Goal: Task Accomplishment & Management: Complete application form

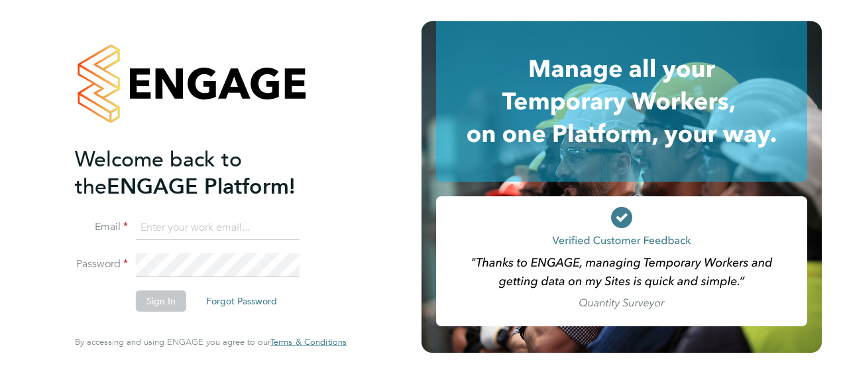
click at [205, 229] on input at bounding box center [218, 228] width 164 height 24
type input "tommy.bowdery@hays.com"
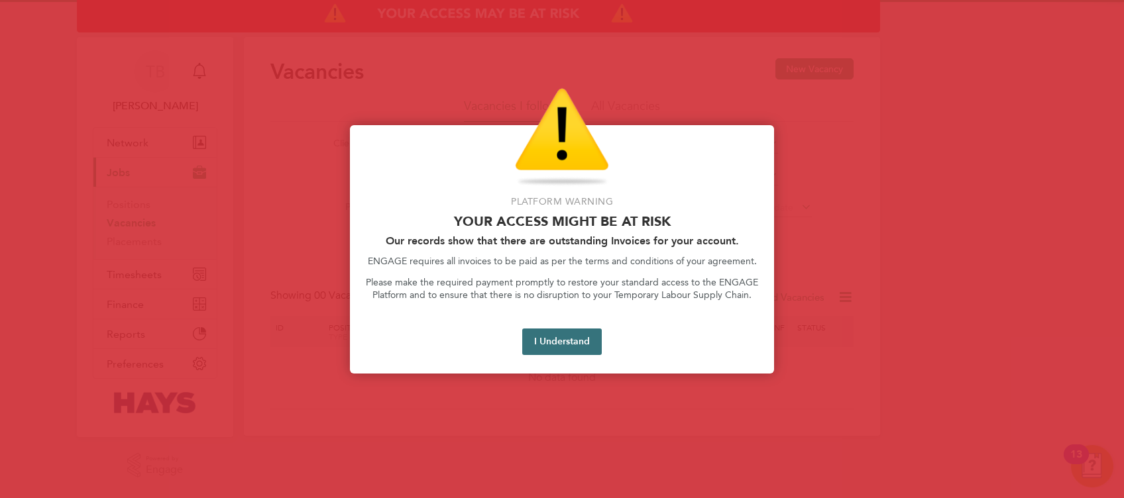
click at [559, 336] on button "I Understand" at bounding box center [562, 342] width 80 height 27
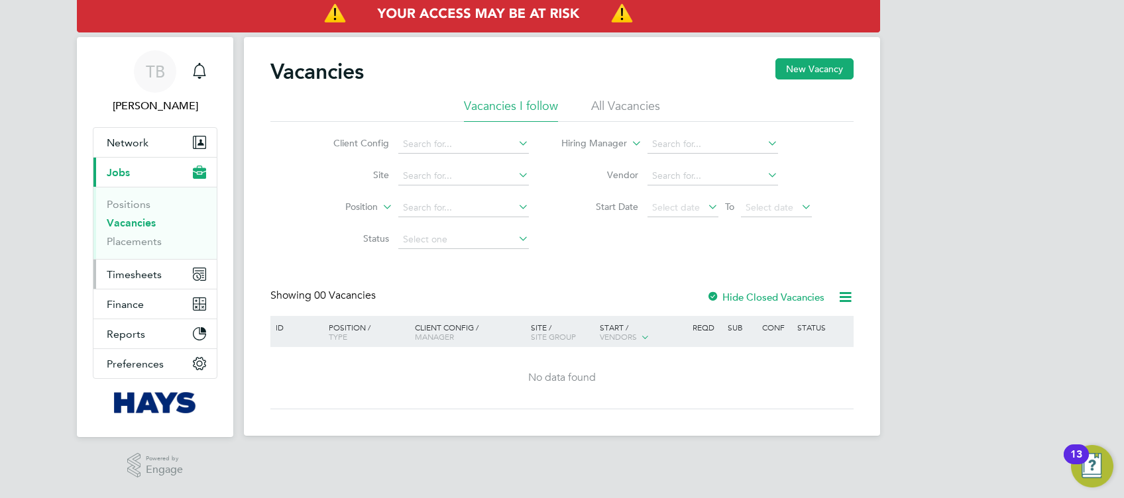
click at [129, 276] on span "Timesheets" at bounding box center [134, 274] width 55 height 13
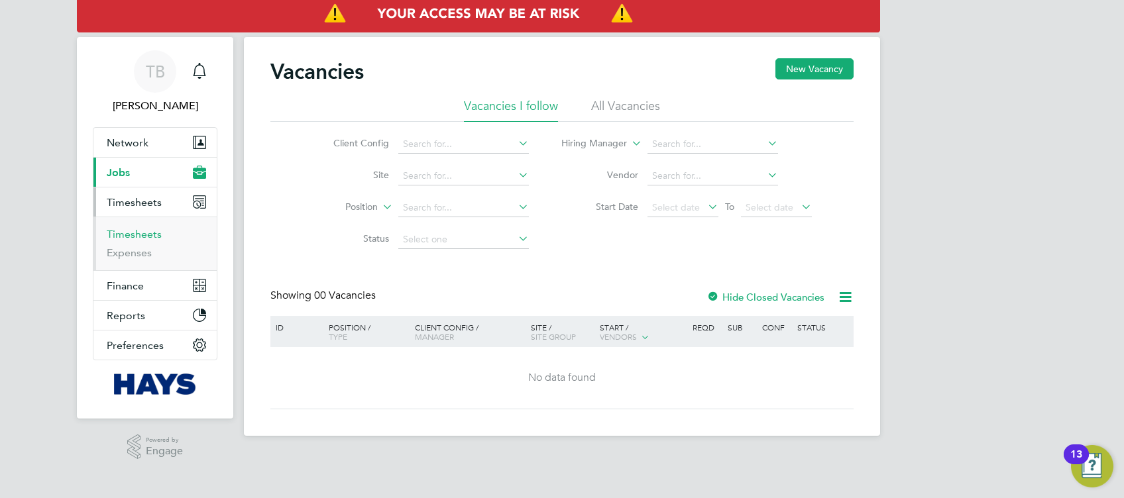
click at [143, 233] on link "Timesheets" at bounding box center [134, 234] width 55 height 13
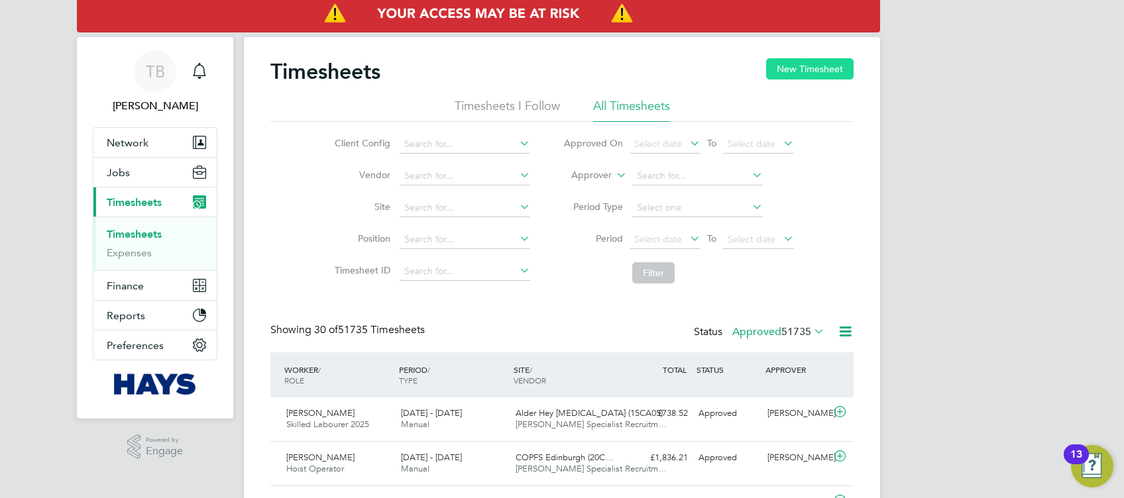
click at [791, 74] on button "New Timesheet" at bounding box center [809, 68] width 87 height 21
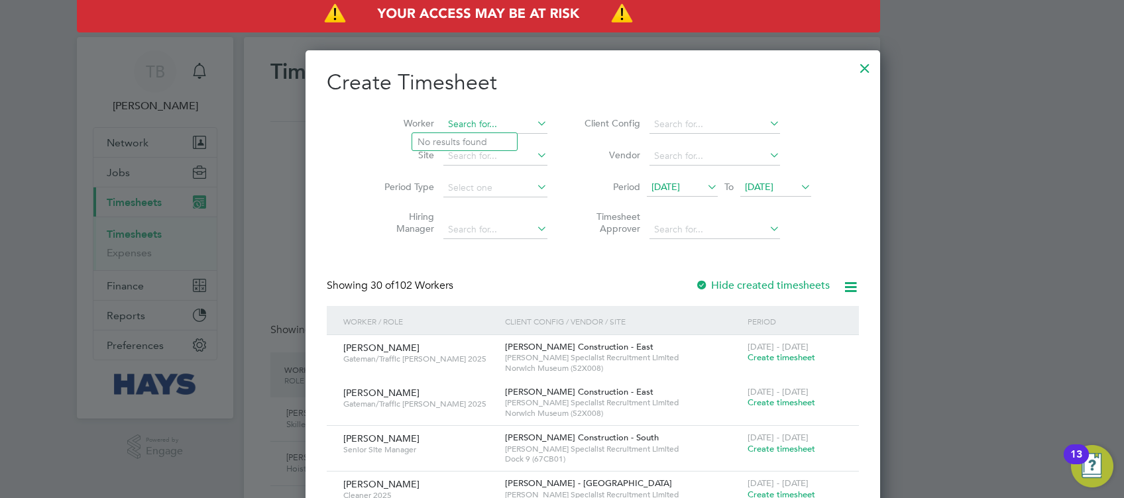
click at [472, 126] on input at bounding box center [495, 124] width 104 height 19
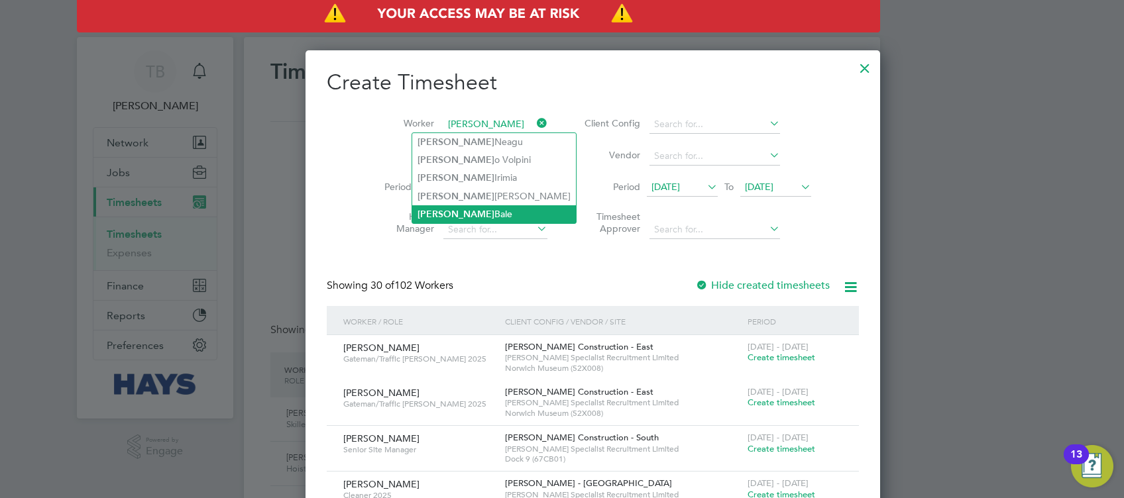
click at [463, 205] on li "[PERSON_NAME]" at bounding box center [494, 214] width 164 height 18
type input "[PERSON_NAME]"
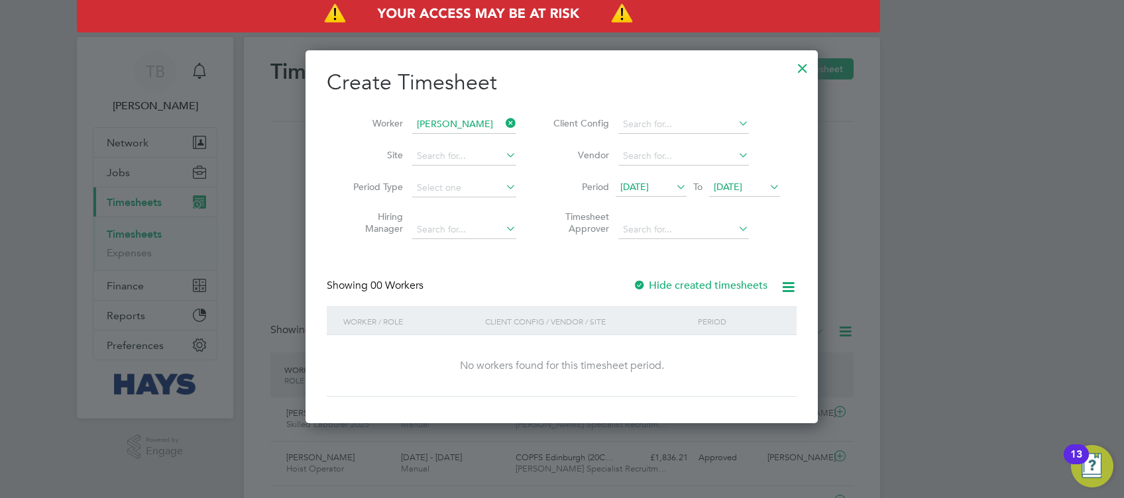
click at [639, 283] on div at bounding box center [639, 286] width 13 height 13
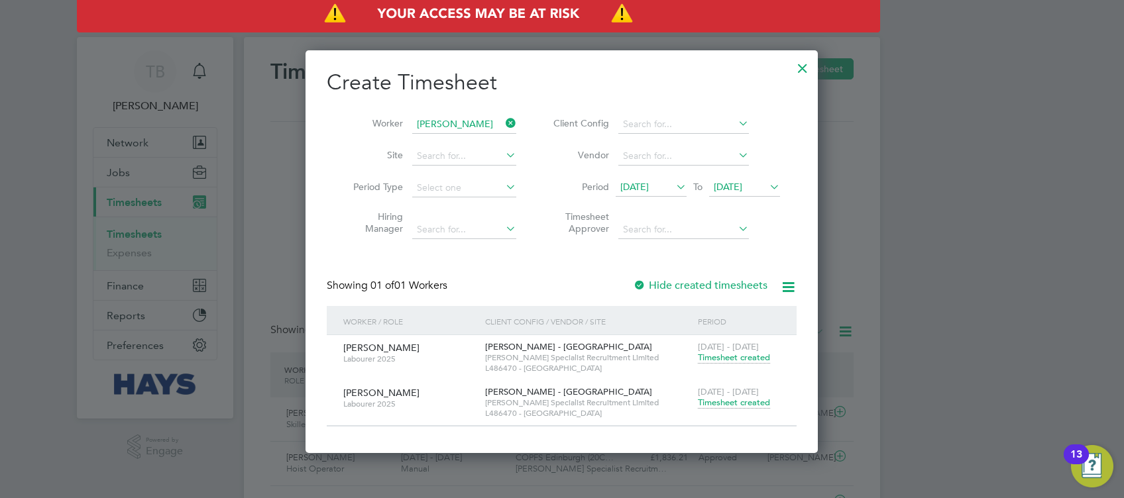
click at [730, 400] on span "Timesheet created" at bounding box center [734, 403] width 72 height 12
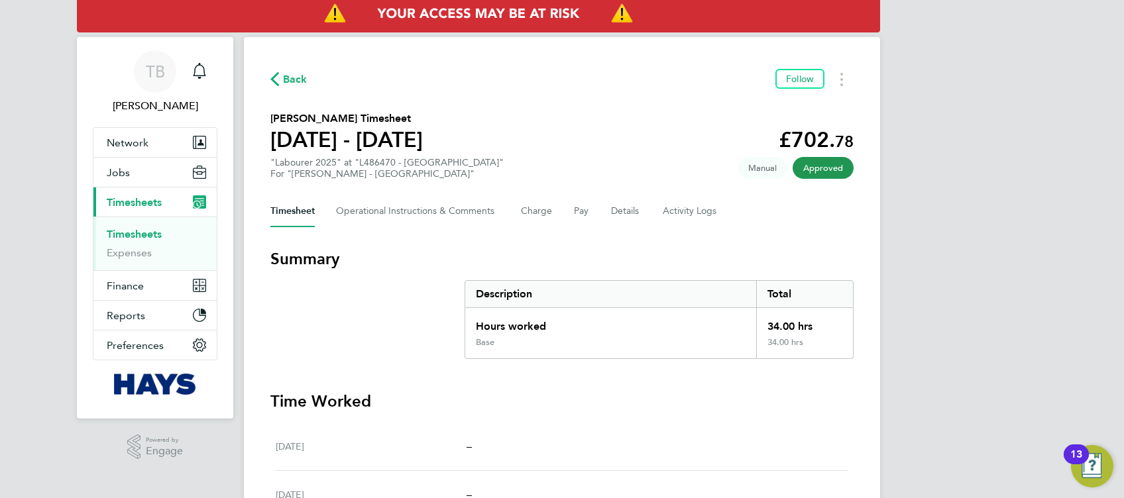
click at [284, 80] on span "Back" at bounding box center [295, 80] width 25 height 16
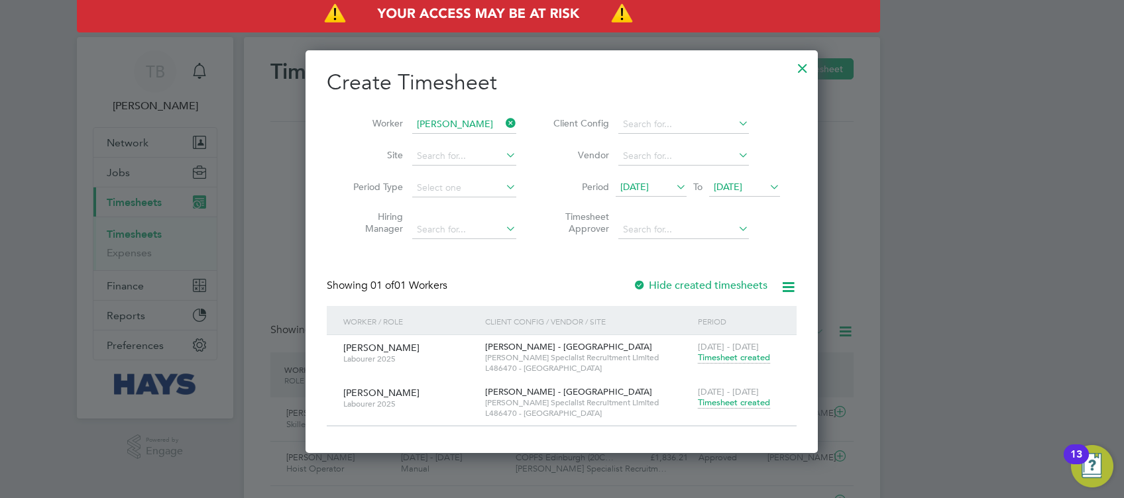
click at [503, 123] on icon at bounding box center [503, 123] width 0 height 19
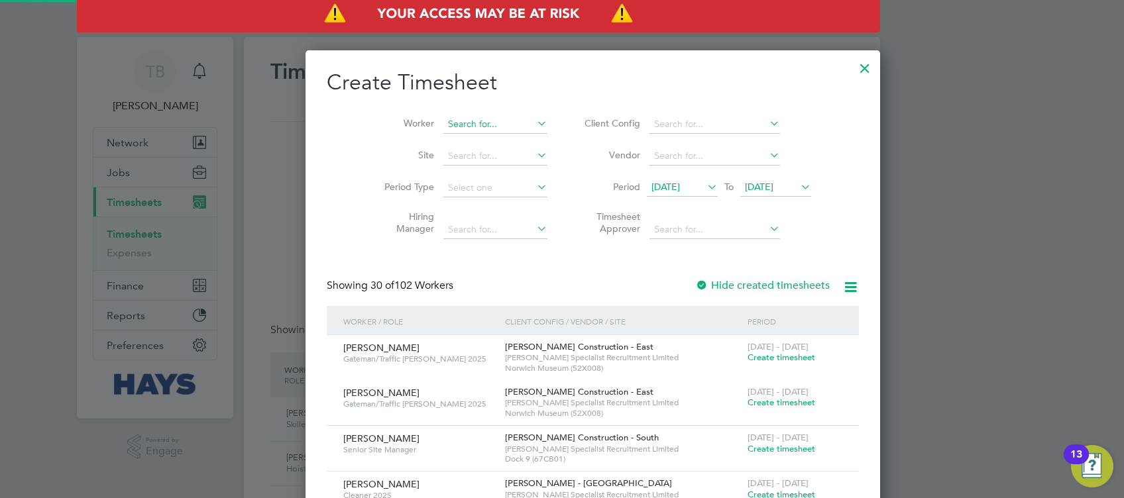
click at [467, 127] on input at bounding box center [495, 124] width 104 height 19
click at [461, 138] on li "Minsusera Gumb a" at bounding box center [464, 142] width 105 height 18
type input "Minsusera Gumba"
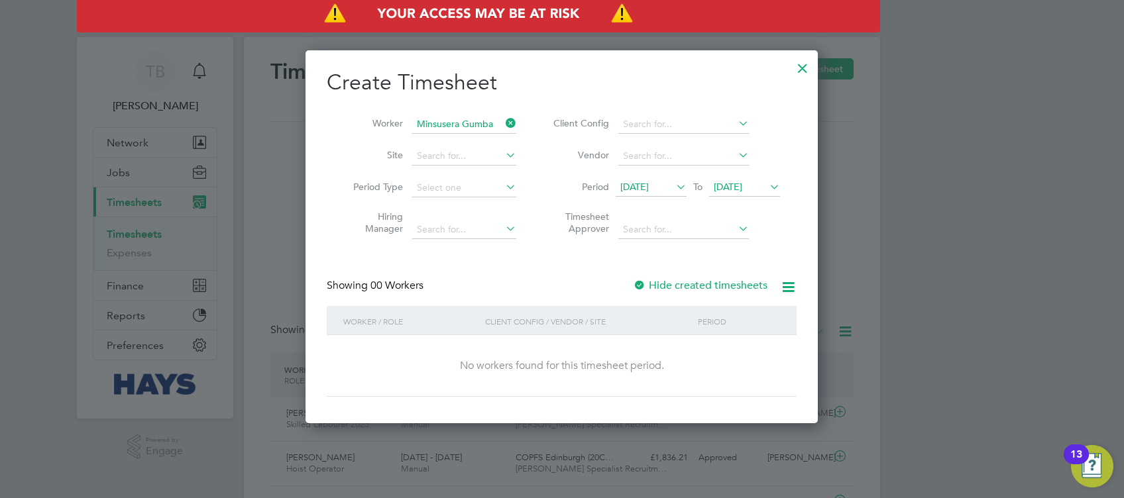
click at [644, 287] on div at bounding box center [639, 286] width 13 height 13
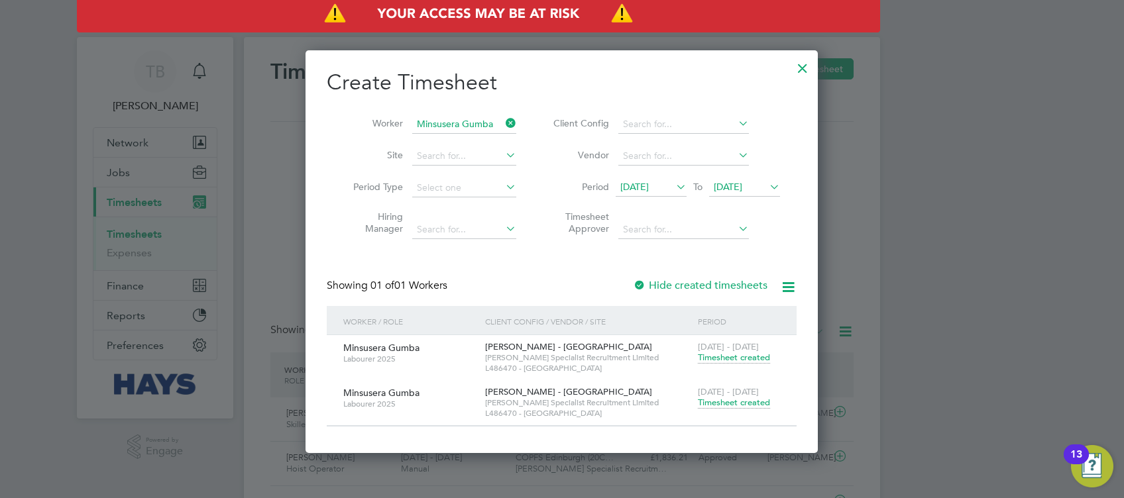
click at [749, 403] on span "Timesheet created" at bounding box center [734, 403] width 72 height 12
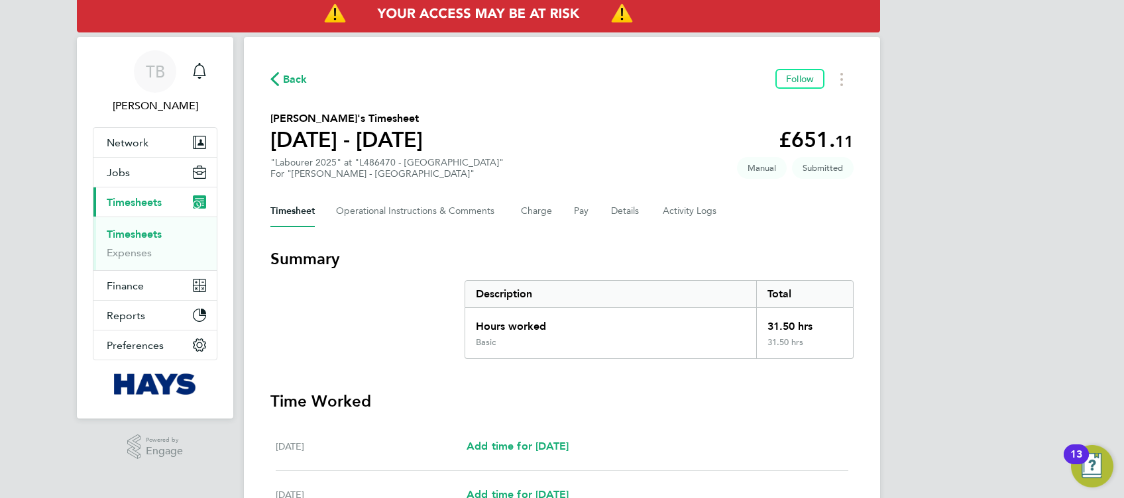
click at [284, 84] on span "Back" at bounding box center [295, 80] width 25 height 16
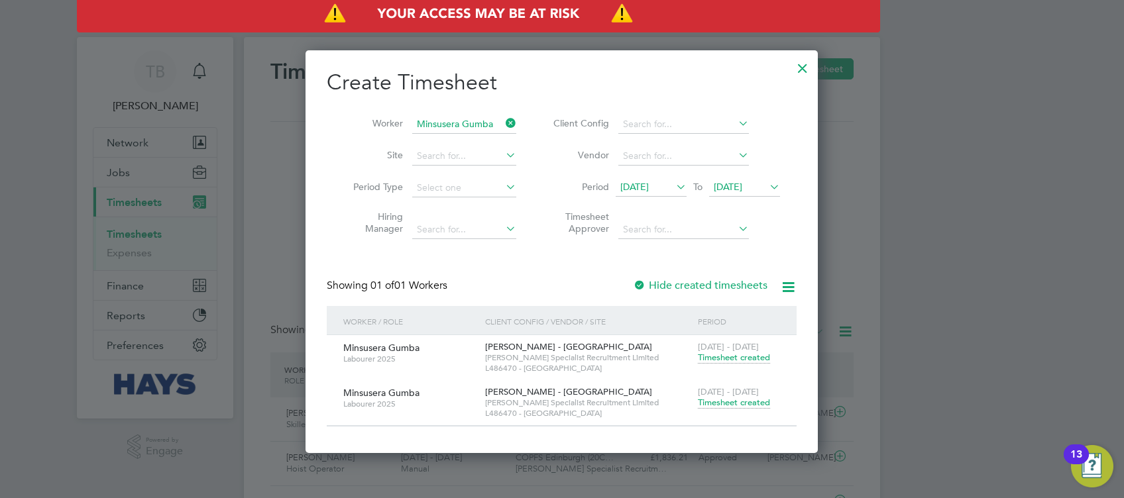
click at [503, 126] on icon at bounding box center [503, 123] width 0 height 19
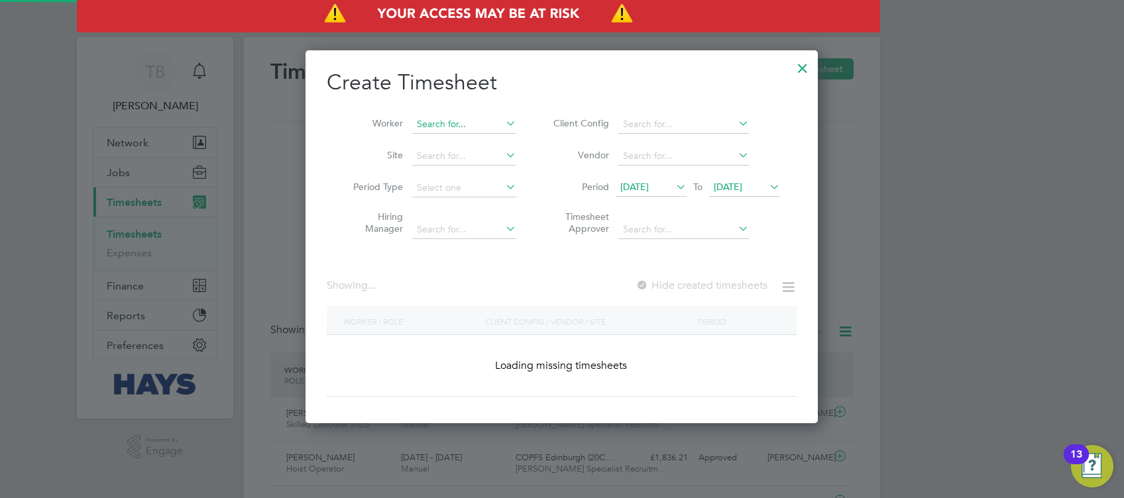
click at [491, 122] on input at bounding box center [464, 124] width 104 height 19
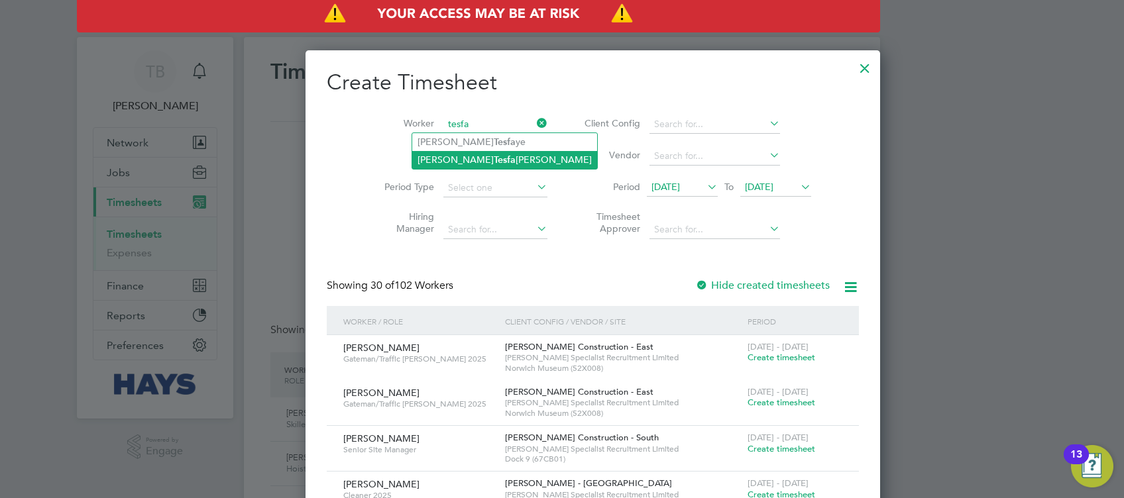
click at [472, 158] on li "[PERSON_NAME] [PERSON_NAME]" at bounding box center [504, 160] width 185 height 18
type input "[PERSON_NAME]"
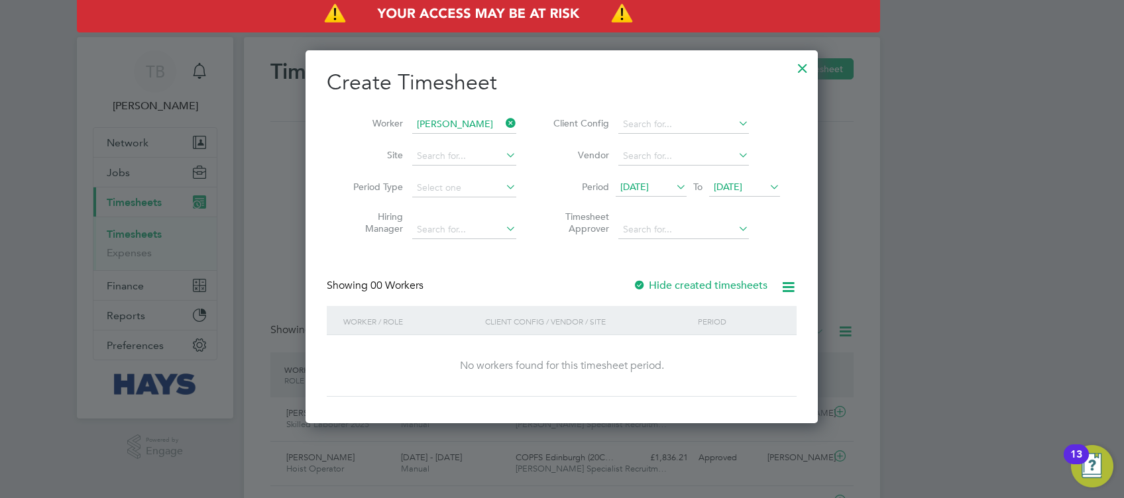
click at [644, 286] on div at bounding box center [639, 286] width 13 height 13
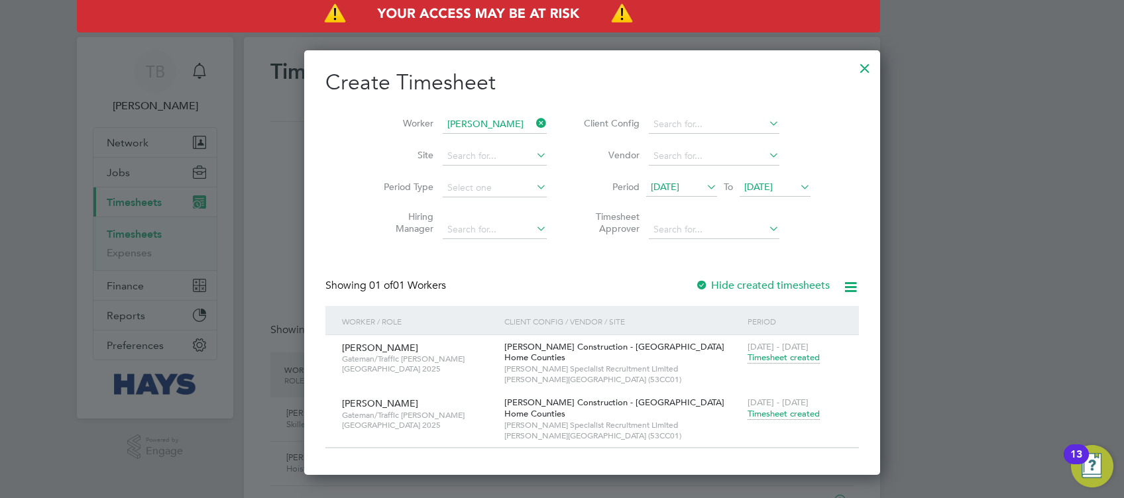
click at [753, 412] on span "Timesheet created" at bounding box center [784, 414] width 72 height 12
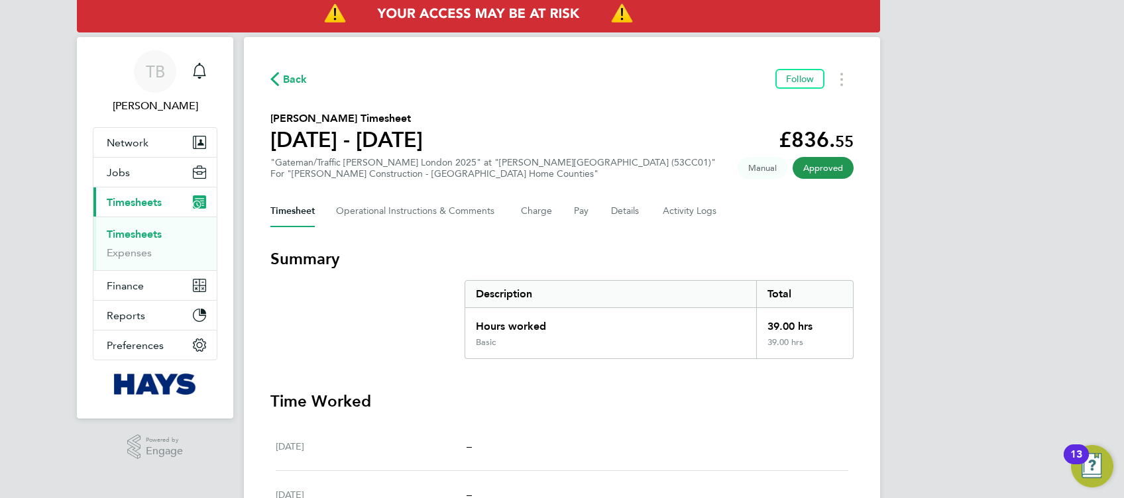
click at [286, 82] on span "Back" at bounding box center [295, 80] width 25 height 16
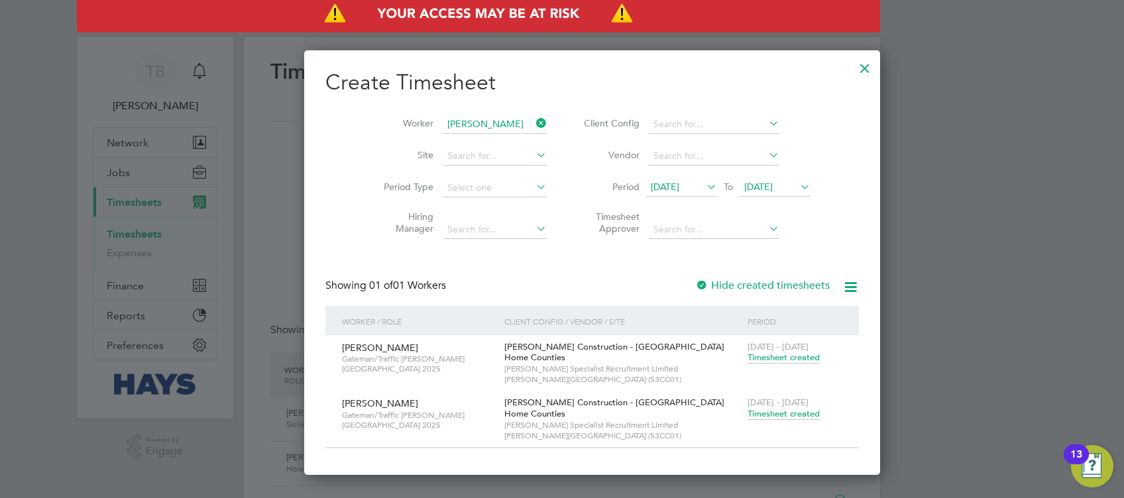
click at [534, 119] on icon at bounding box center [534, 123] width 0 height 19
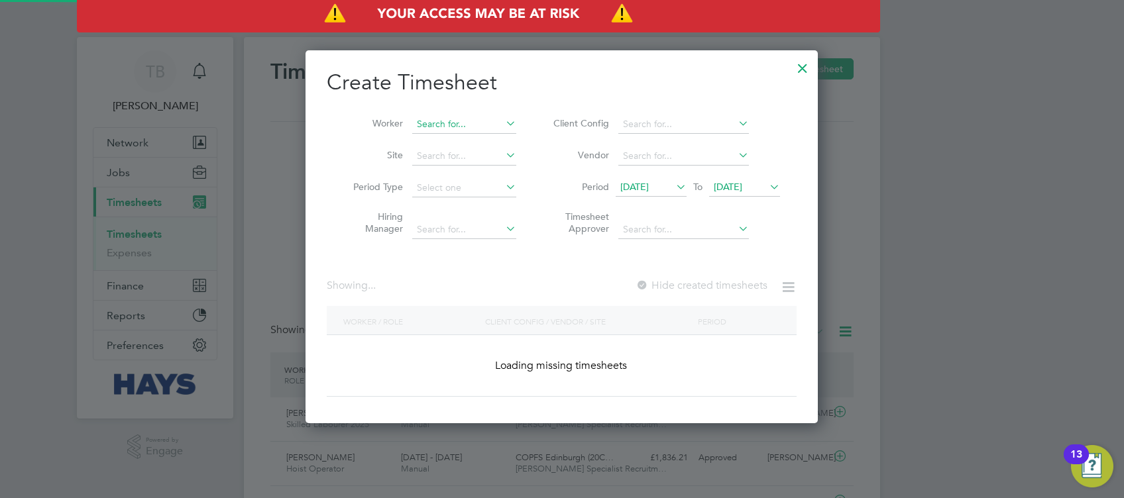
click at [473, 119] on input at bounding box center [464, 124] width 104 height 19
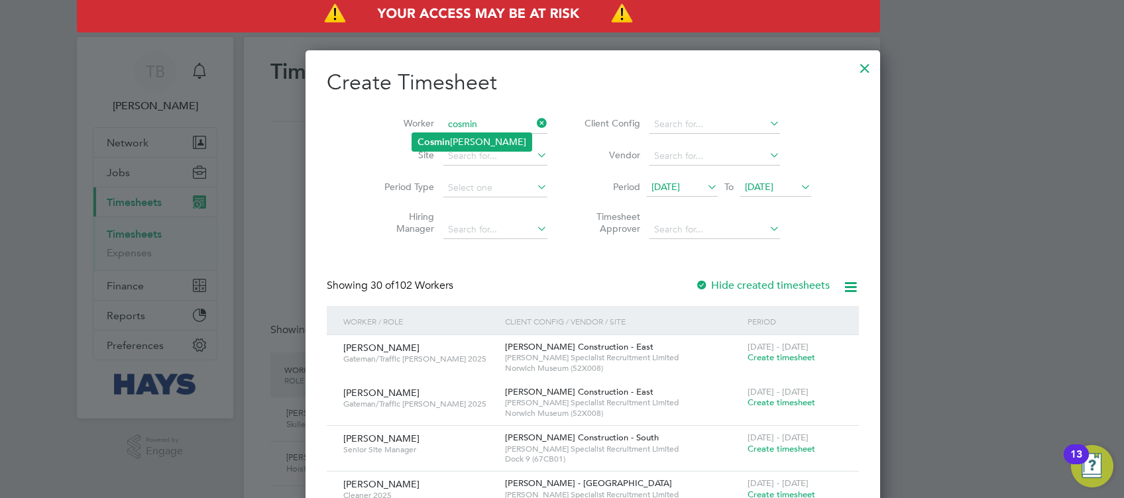
click at [471, 138] on li "[PERSON_NAME]" at bounding box center [471, 142] width 119 height 18
type input "[PERSON_NAME]"
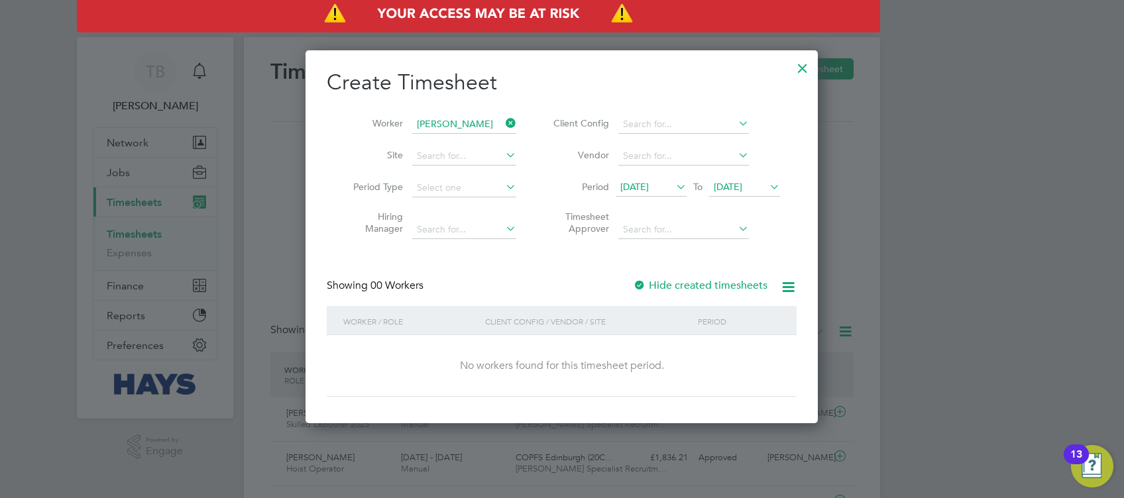
click at [636, 285] on div at bounding box center [639, 286] width 13 height 13
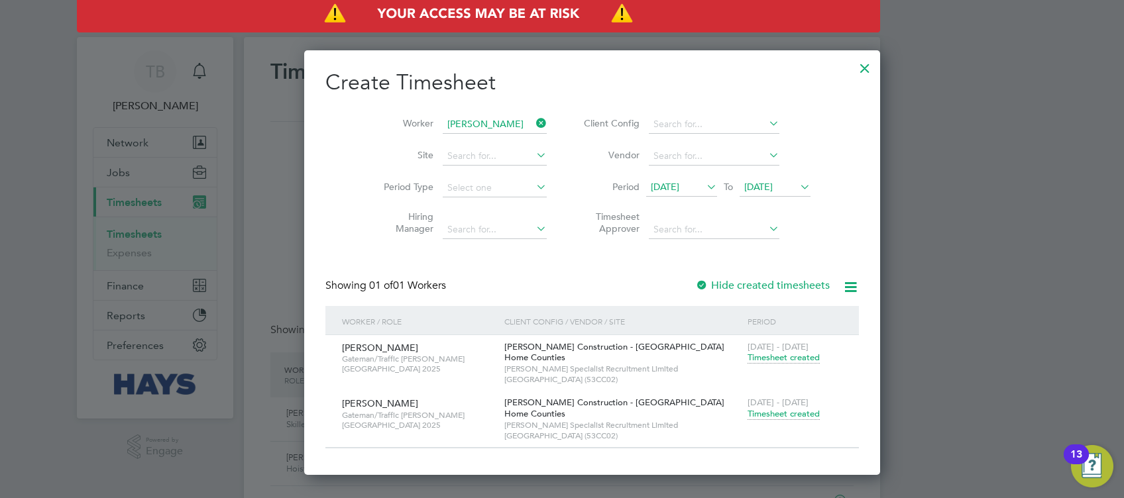
click at [748, 414] on span "Timesheet created" at bounding box center [784, 414] width 72 height 12
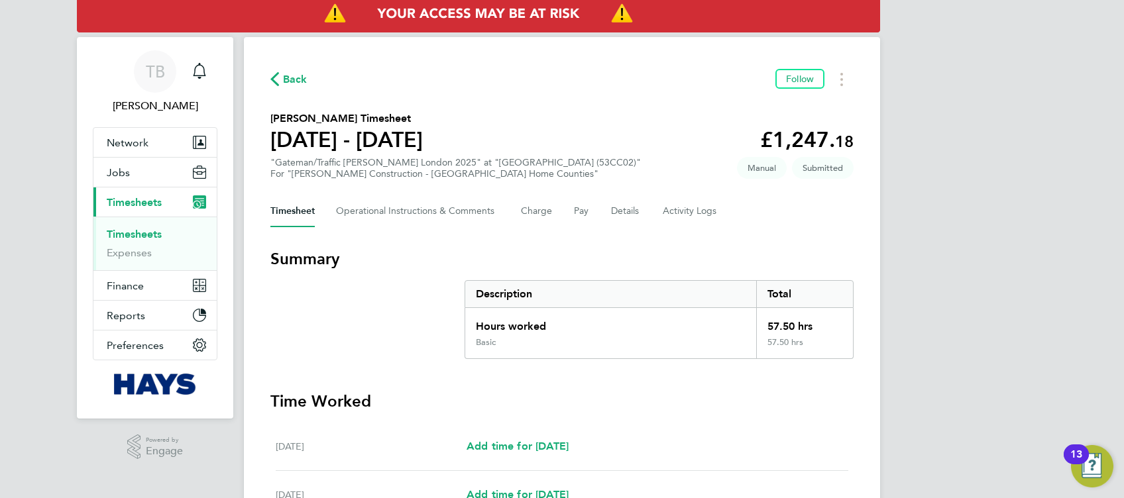
drag, startPoint x: 286, startPoint y: 82, endPoint x: 412, endPoint y: 131, distance: 134.3
click at [286, 82] on span "Back" at bounding box center [295, 80] width 25 height 16
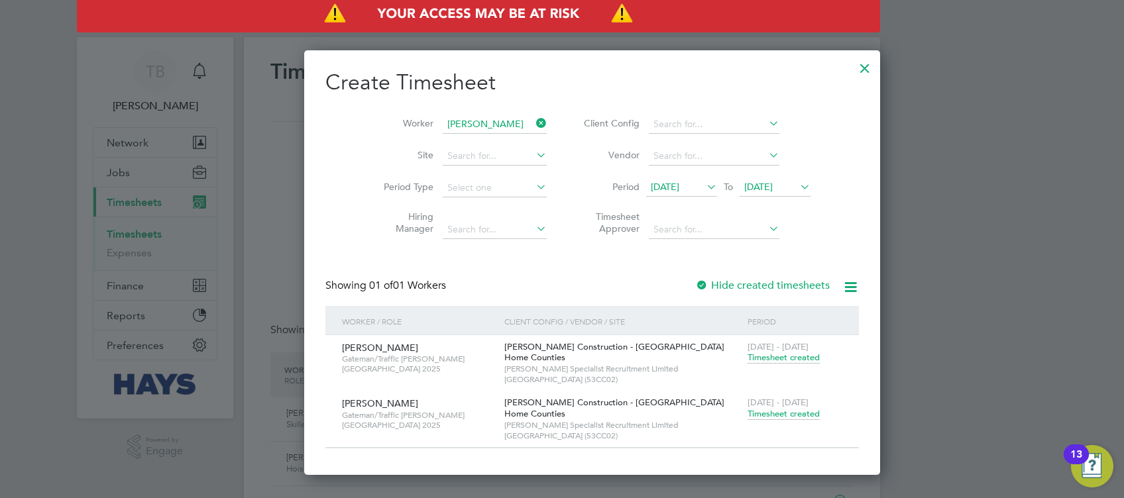
click at [534, 121] on icon at bounding box center [534, 123] width 0 height 19
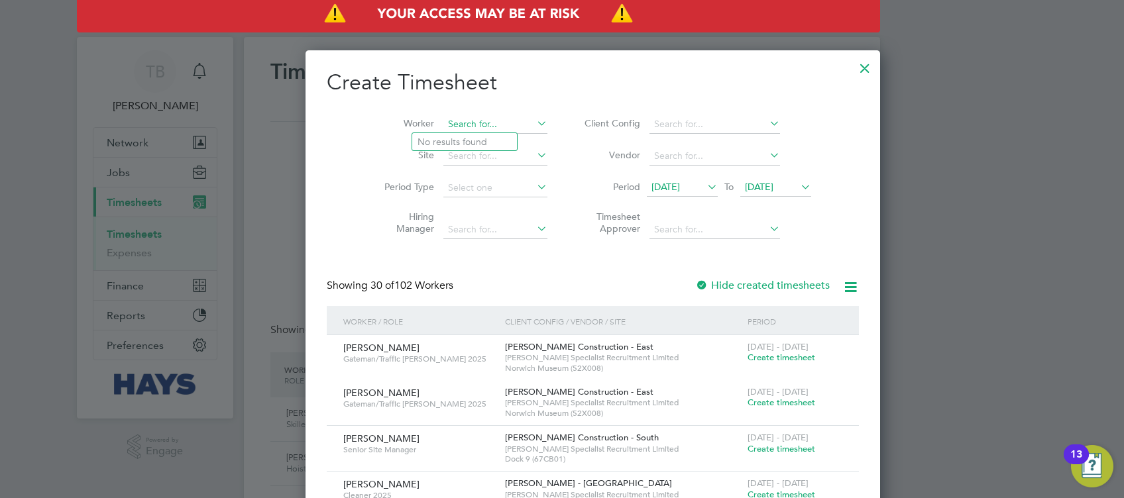
click at [479, 125] on input at bounding box center [495, 124] width 104 height 19
click at [494, 138] on b "Liben" at bounding box center [506, 142] width 24 height 11
type input "[PERSON_NAME]"
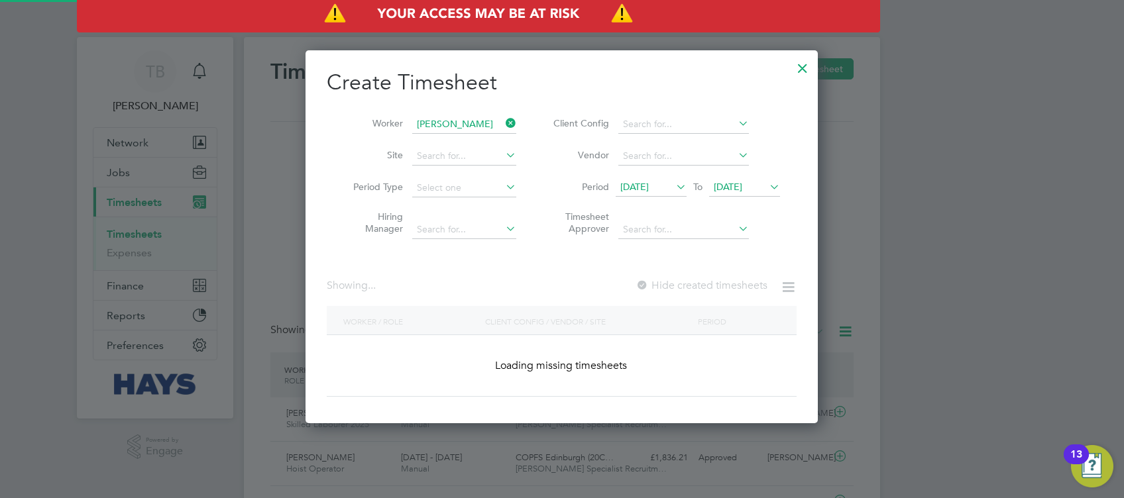
click at [742, 186] on span "[DATE]" at bounding box center [728, 187] width 29 height 12
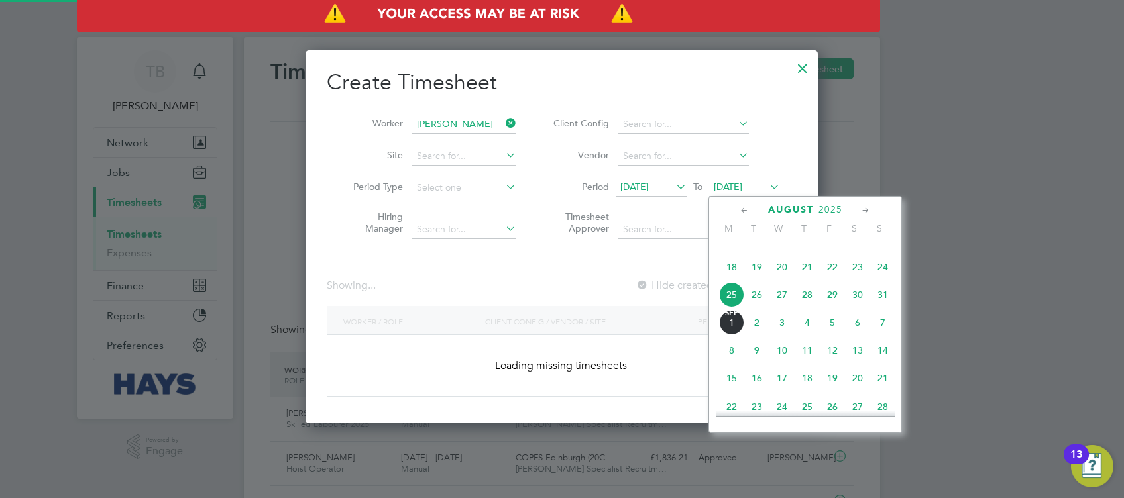
click at [832, 363] on span "12" at bounding box center [832, 350] width 25 height 25
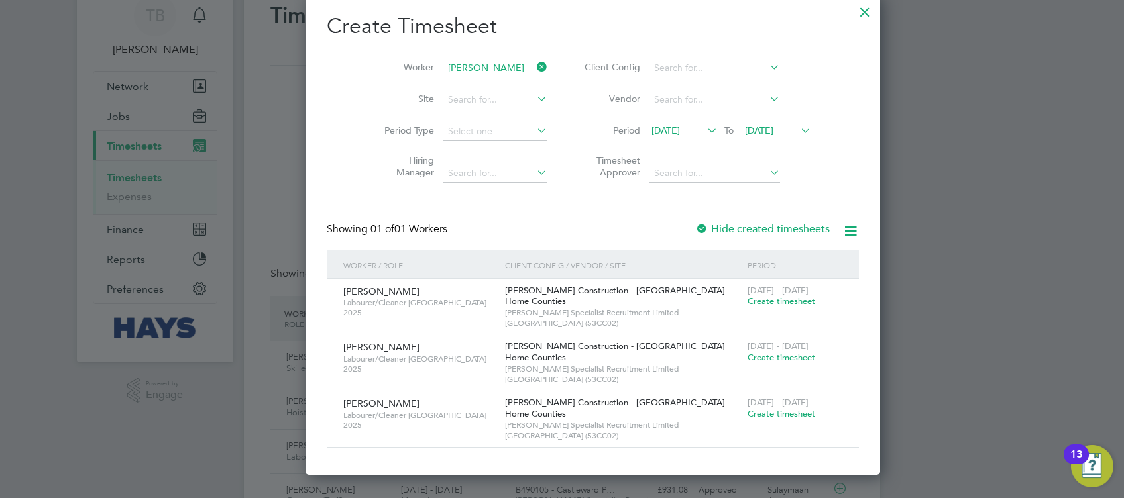
click at [748, 302] on span "Create timesheet" at bounding box center [782, 301] width 68 height 11
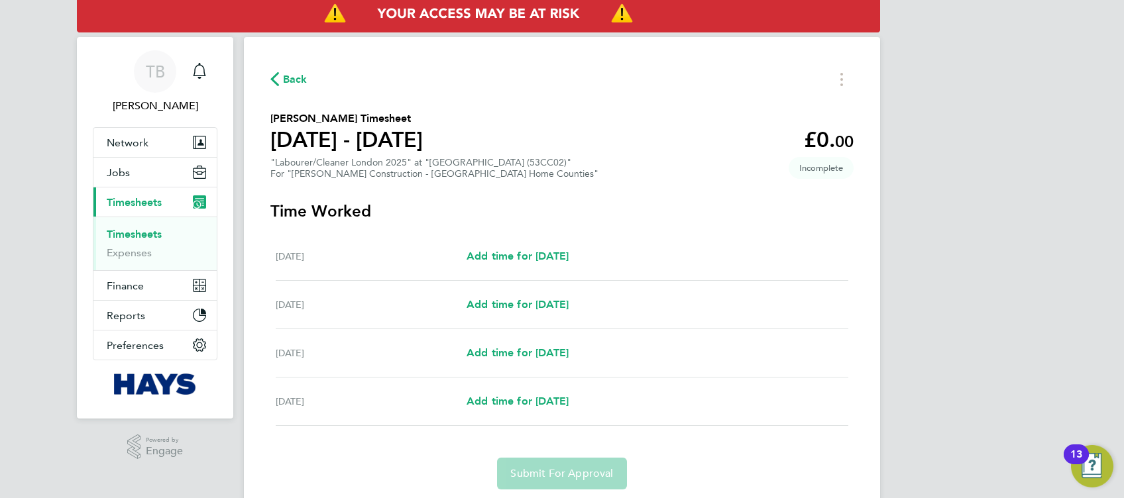
click at [283, 82] on span "Back" at bounding box center [295, 80] width 25 height 16
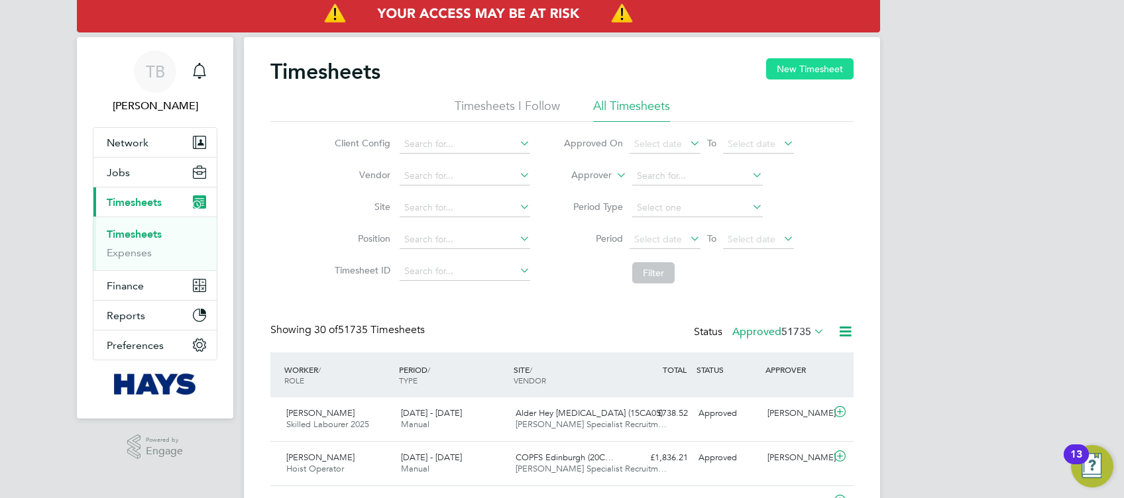
click at [808, 70] on button "New Timesheet" at bounding box center [809, 68] width 87 height 21
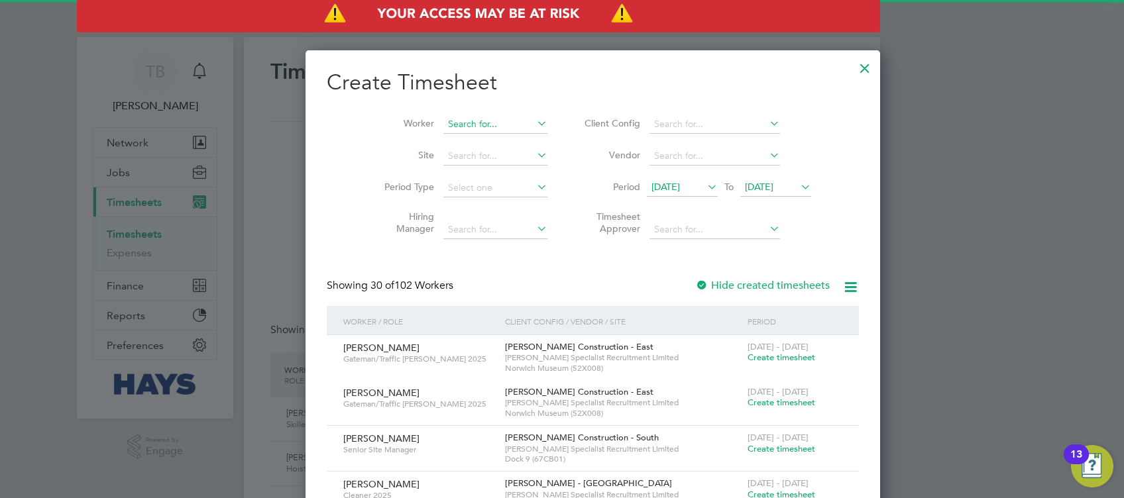
click at [457, 130] on input at bounding box center [495, 124] width 104 height 19
click at [456, 141] on li "Enyin na Chikwendu" at bounding box center [464, 142] width 105 height 18
type input "[PERSON_NAME]"
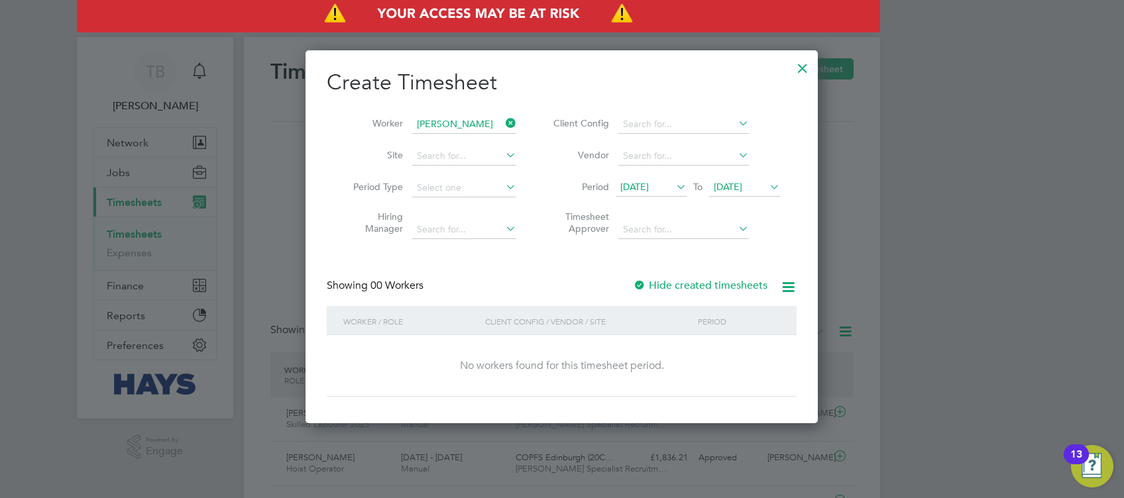
click at [643, 280] on div at bounding box center [639, 286] width 13 height 13
click at [742, 189] on span "[DATE]" at bounding box center [728, 187] width 29 height 12
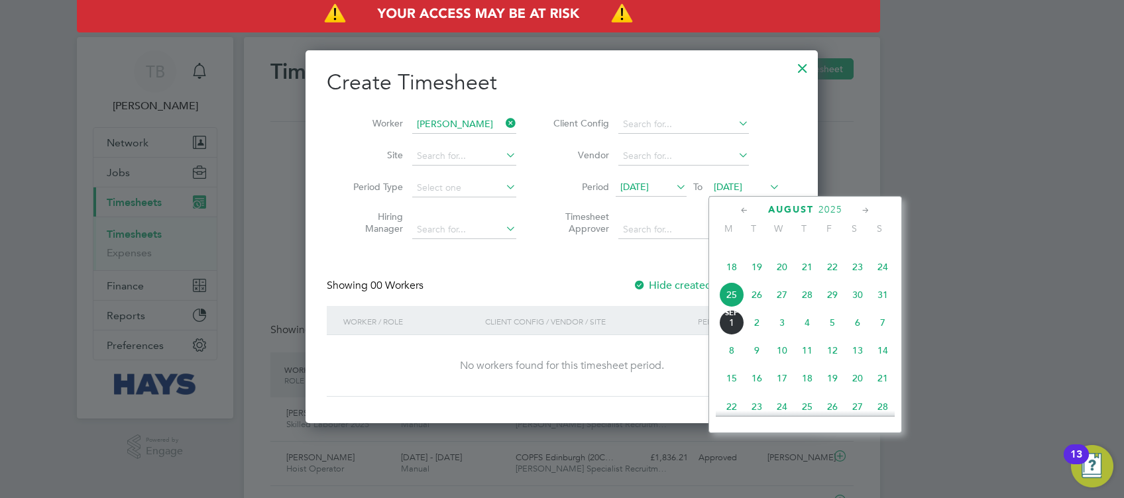
click at [832, 363] on span "12" at bounding box center [832, 350] width 25 height 25
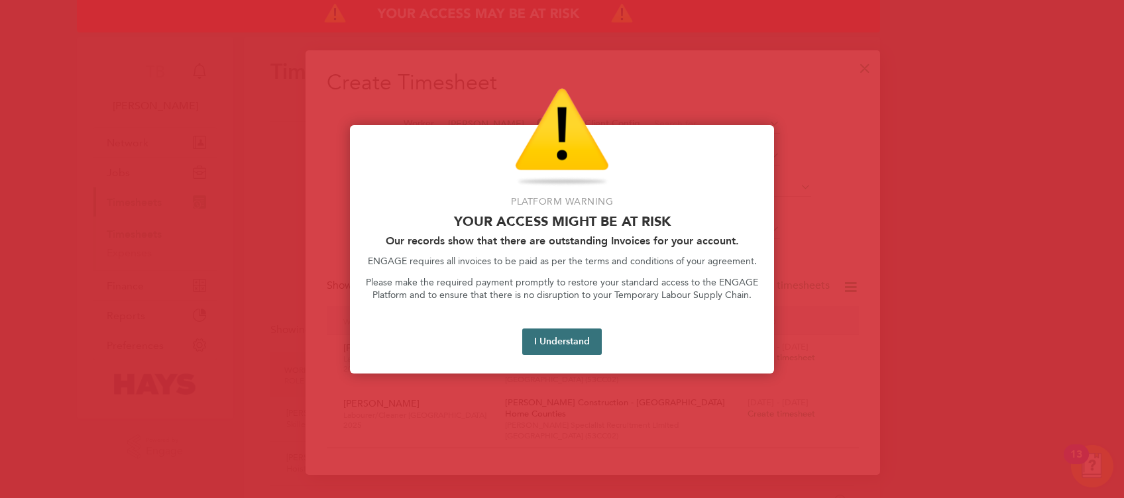
click at [575, 341] on button "I Understand" at bounding box center [562, 342] width 80 height 27
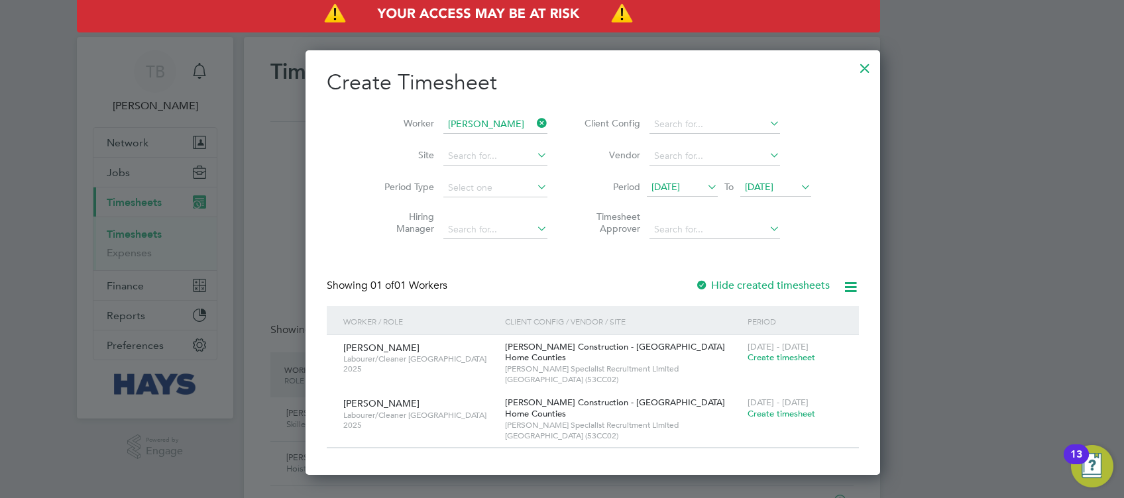
click at [652, 190] on span "[DATE]" at bounding box center [666, 187] width 29 height 12
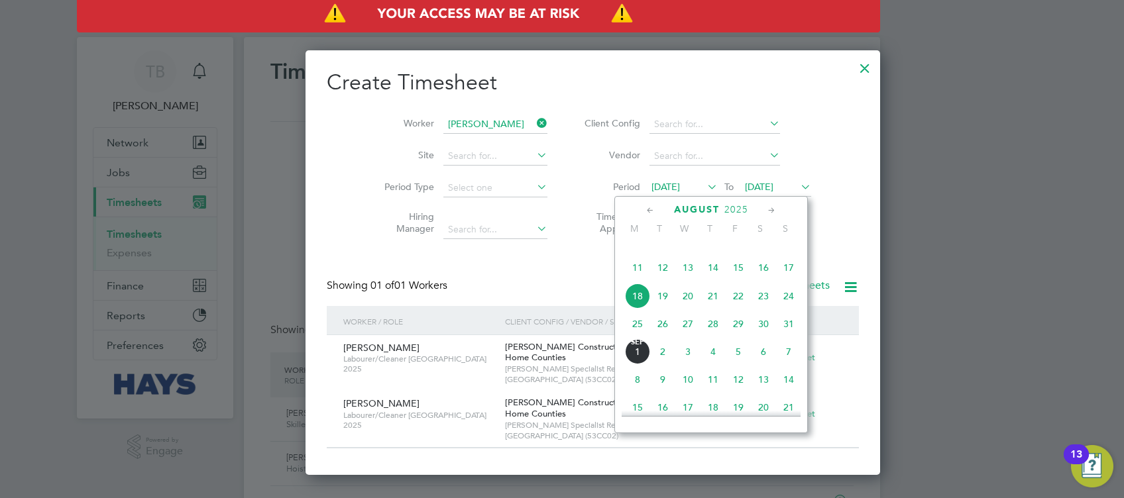
click at [742, 280] on span "15" at bounding box center [738, 267] width 25 height 25
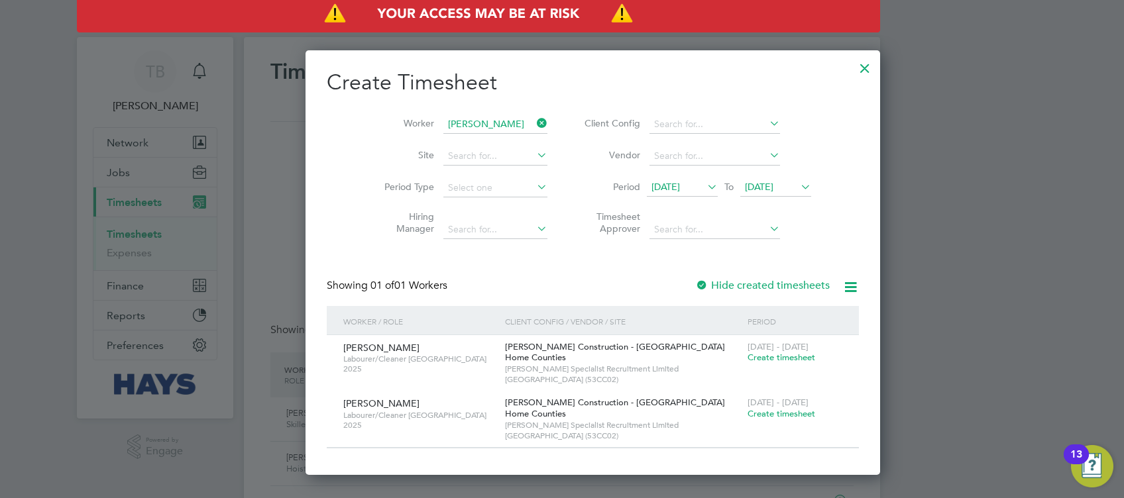
click at [695, 282] on div at bounding box center [701, 286] width 13 height 13
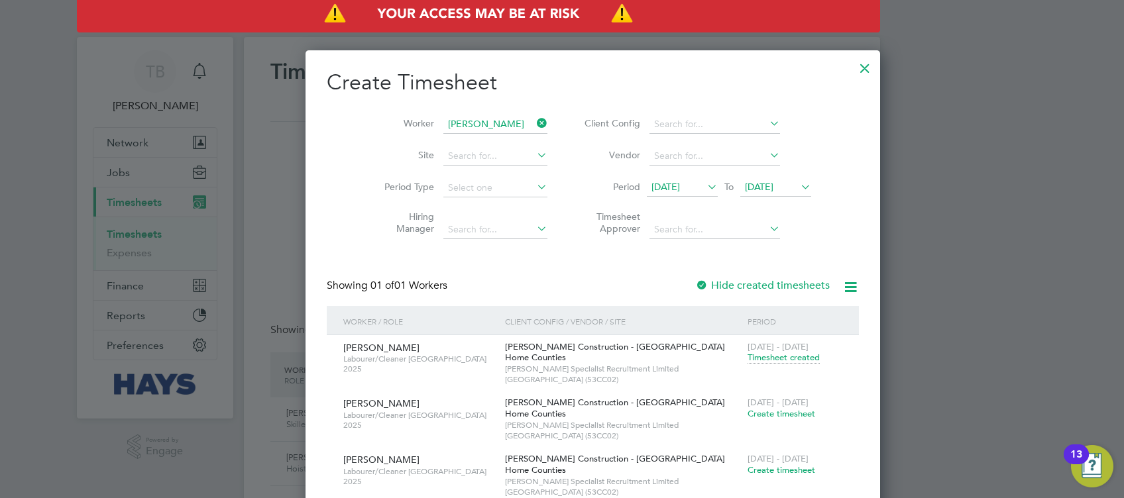
click at [748, 356] on span "Timesheet created" at bounding box center [784, 358] width 72 height 12
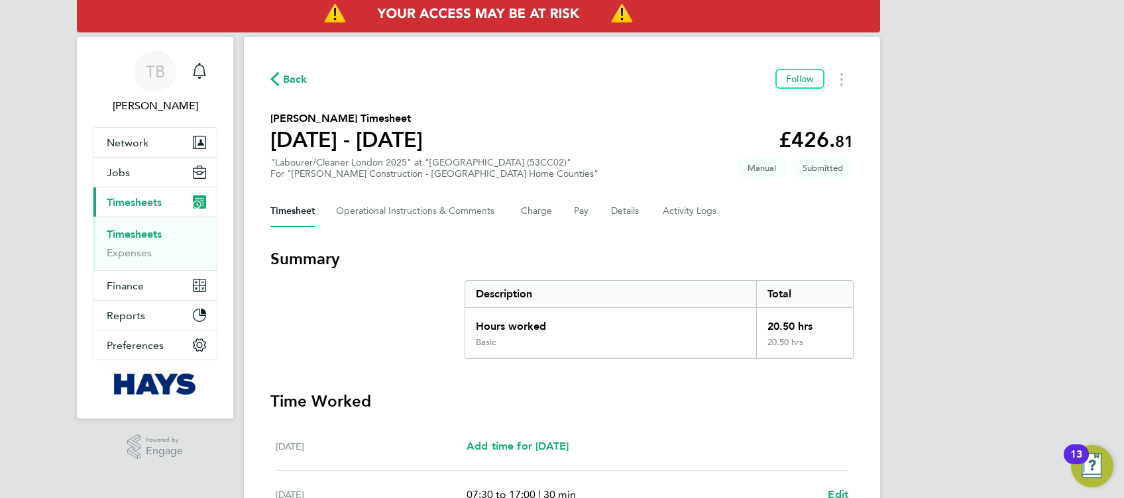
click at [289, 82] on span "Back" at bounding box center [295, 80] width 25 height 16
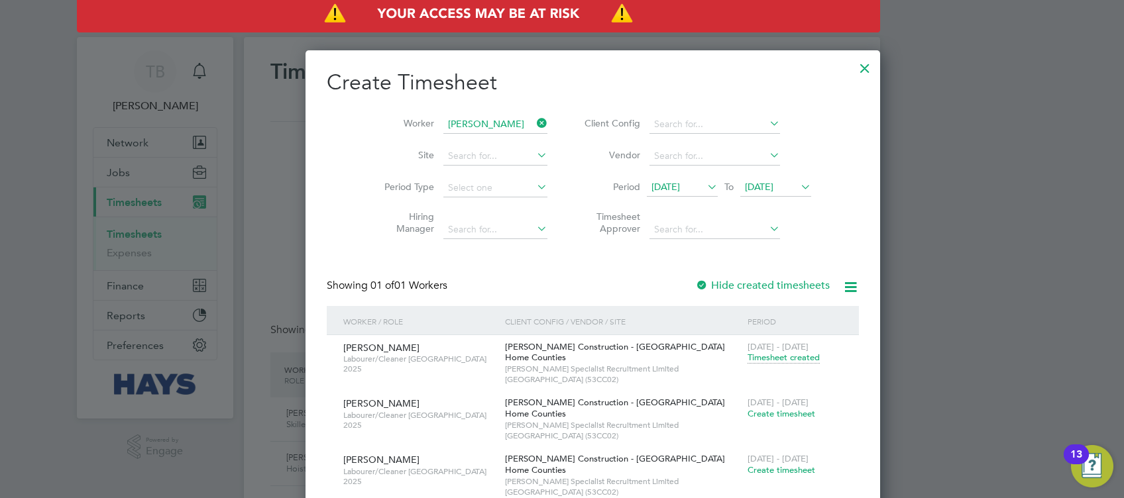
click at [534, 124] on icon at bounding box center [534, 123] width 0 height 19
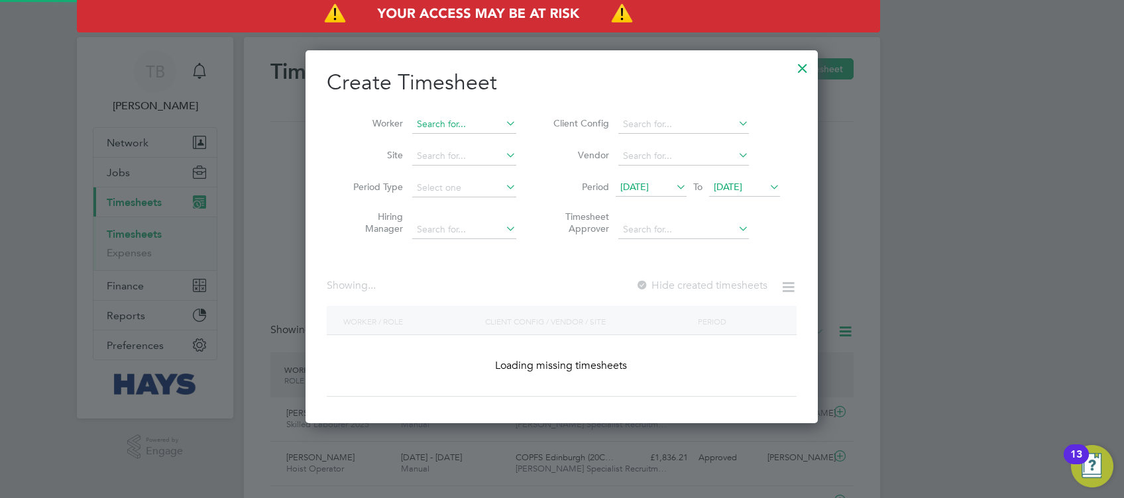
click at [482, 125] on input at bounding box center [464, 124] width 104 height 19
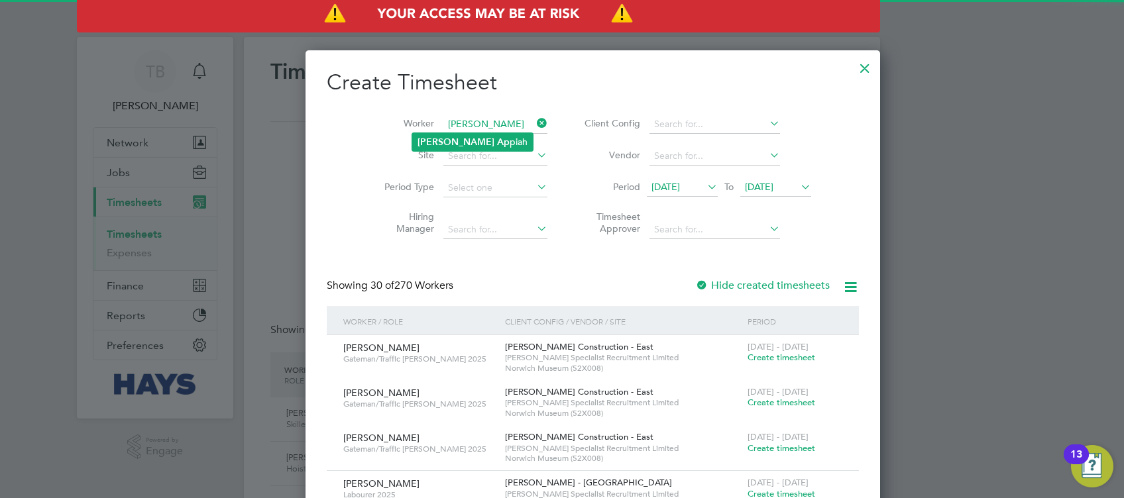
click at [472, 139] on li "[PERSON_NAME]" at bounding box center [472, 142] width 121 height 18
type input "[PERSON_NAME]"
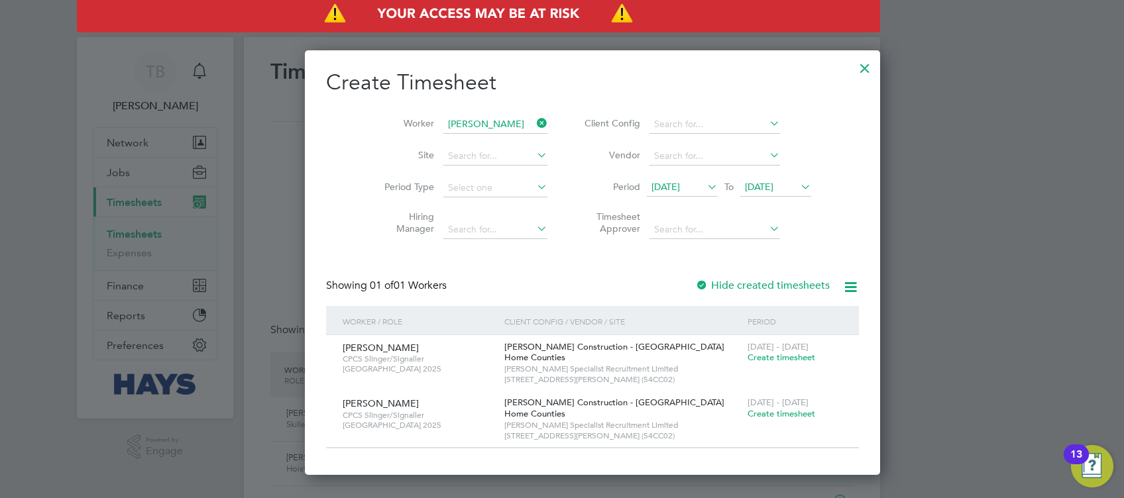
click at [695, 283] on div at bounding box center [701, 286] width 13 height 13
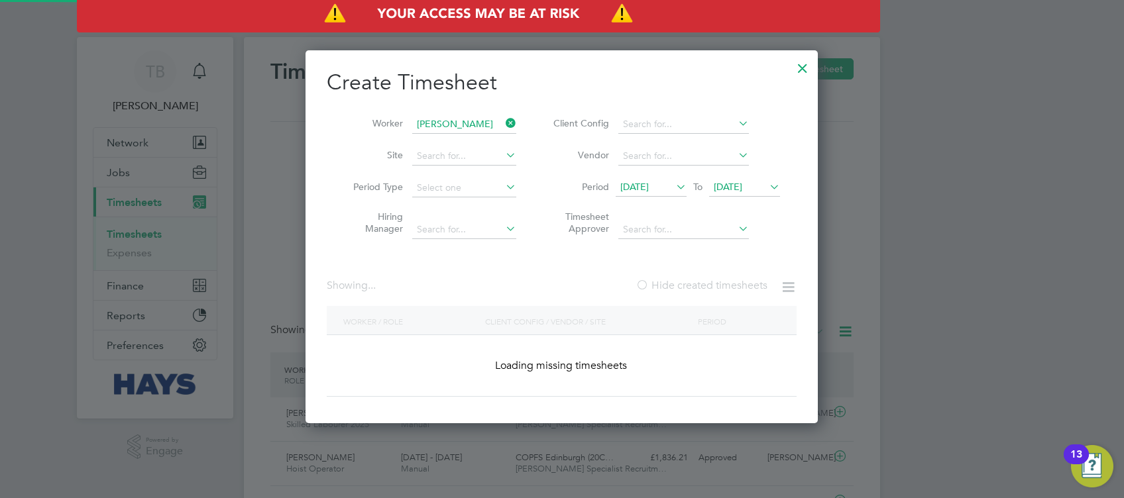
click at [642, 283] on div at bounding box center [642, 286] width 13 height 13
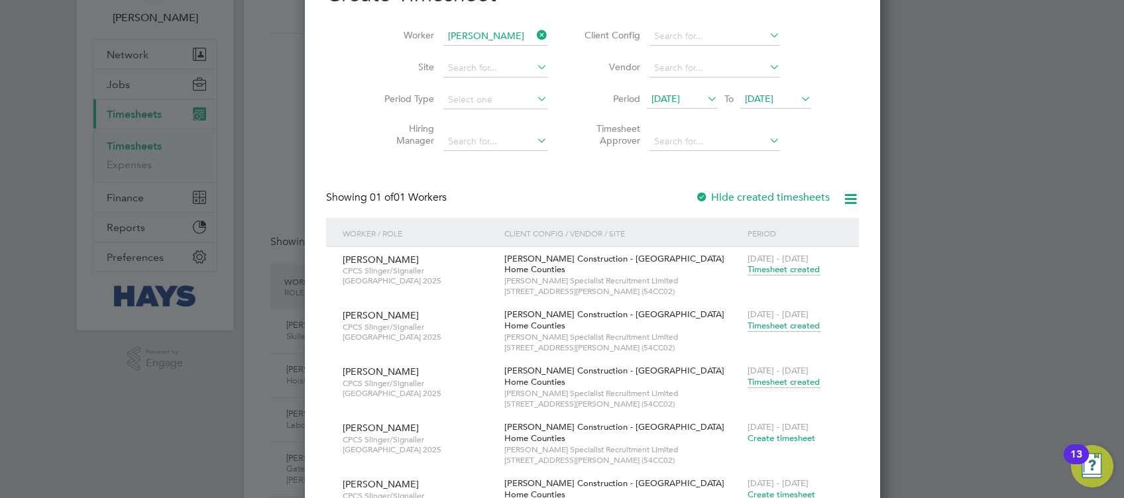
click at [748, 384] on span "Timesheet created" at bounding box center [784, 382] width 72 height 12
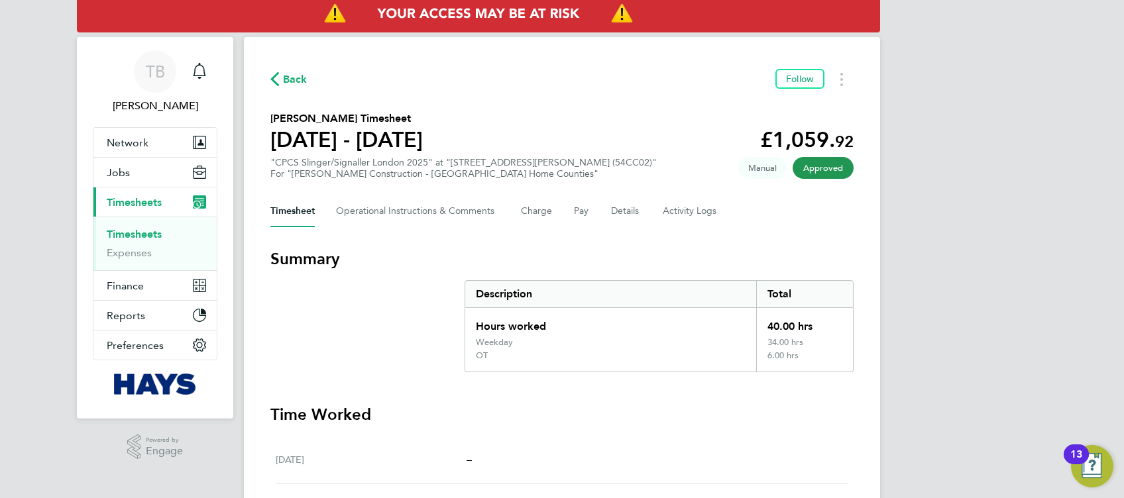
click at [286, 84] on span "Back" at bounding box center [295, 80] width 25 height 16
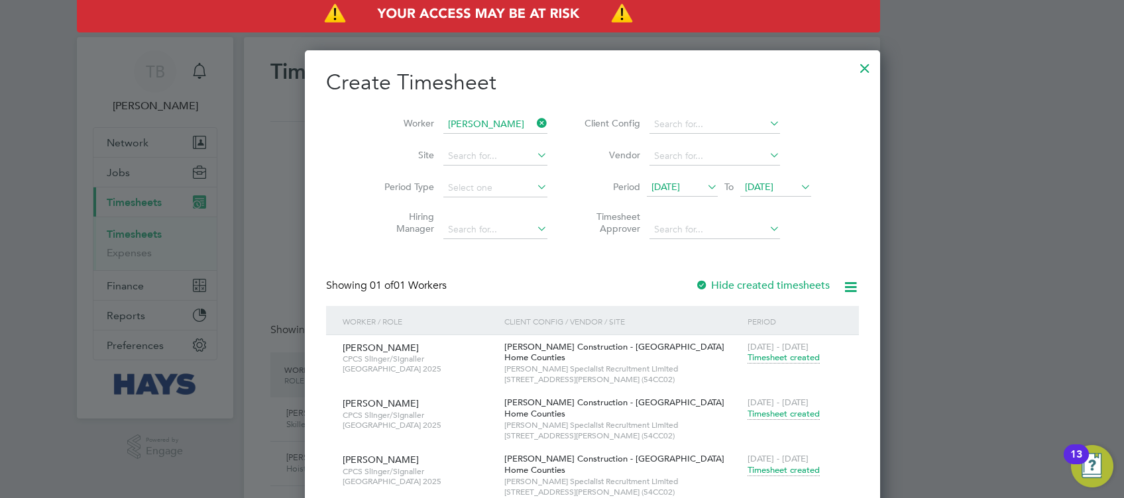
click at [534, 121] on icon at bounding box center [534, 123] width 0 height 19
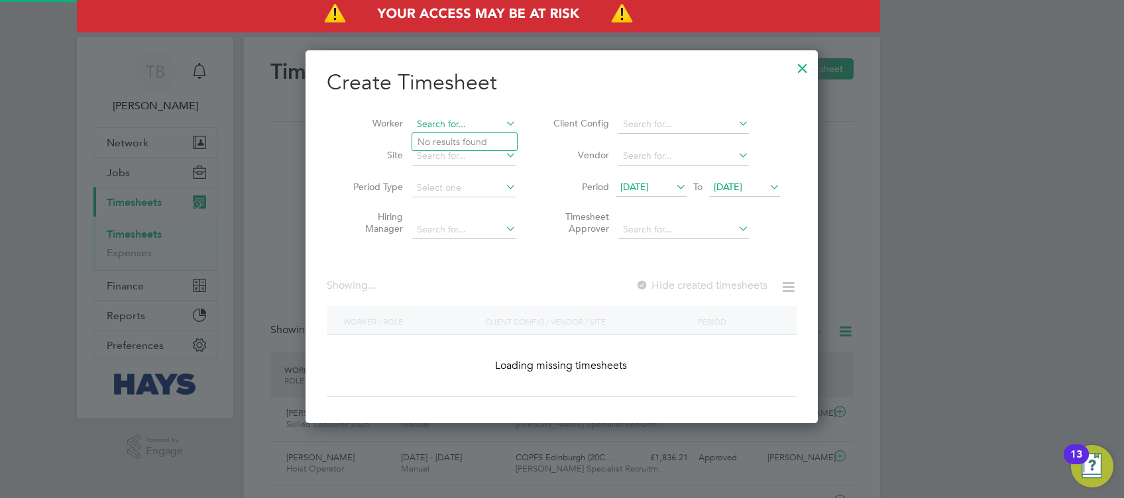
click at [483, 119] on input at bounding box center [464, 124] width 104 height 19
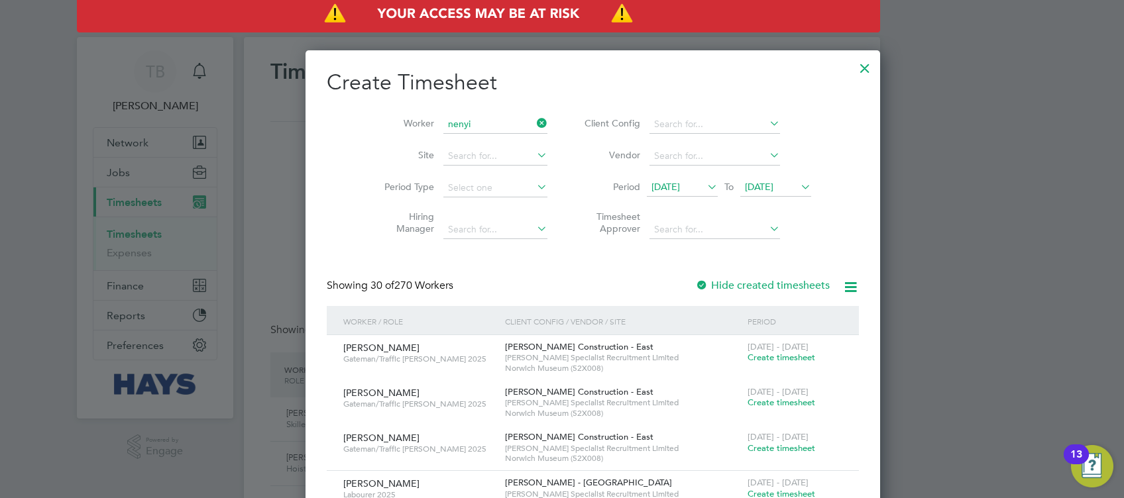
click at [471, 135] on li "Nenyi [PERSON_NAME]" at bounding box center [468, 142] width 112 height 18
type input "Nenyi [PERSON_NAME]"
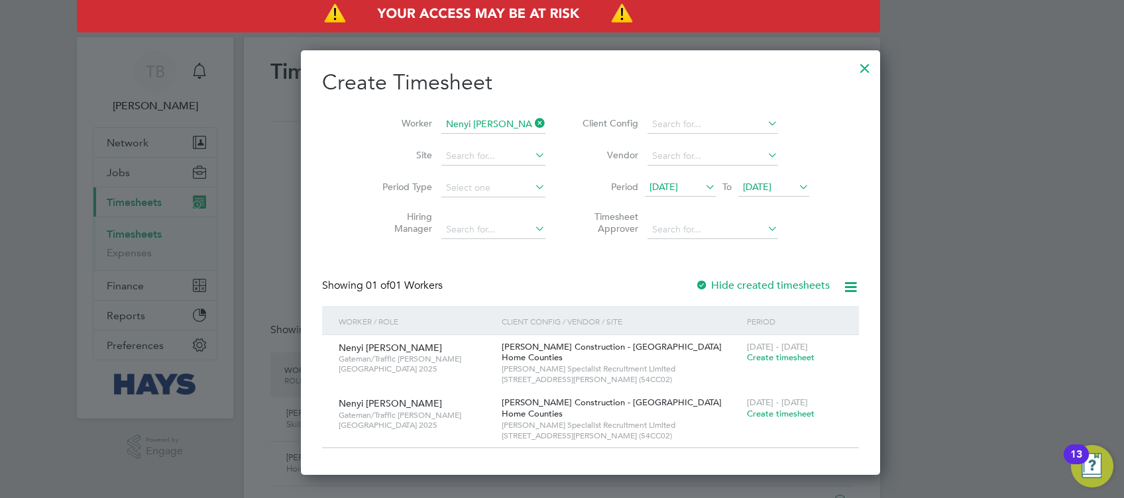
click at [695, 281] on div at bounding box center [701, 286] width 13 height 13
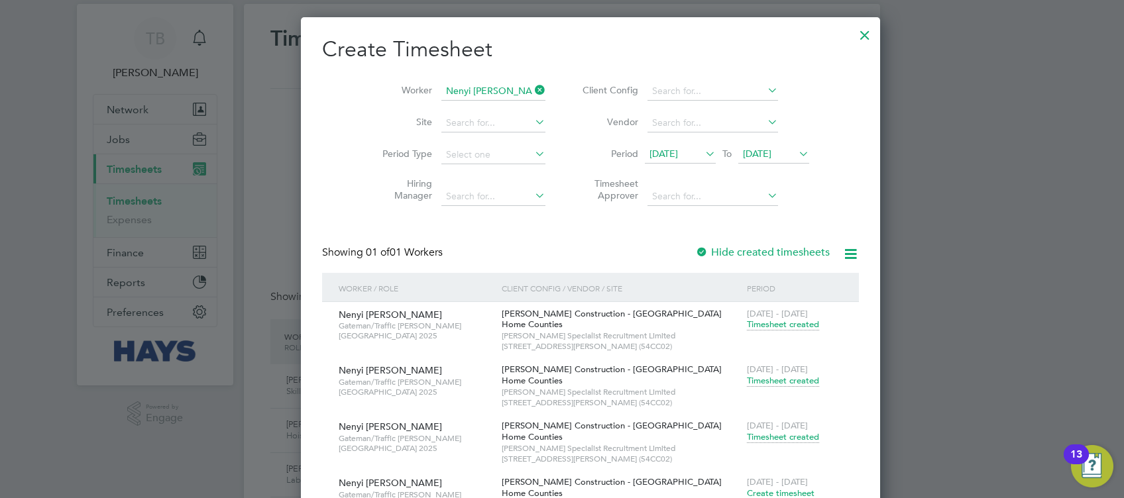
click at [747, 433] on span "Timesheet created" at bounding box center [783, 437] width 72 height 12
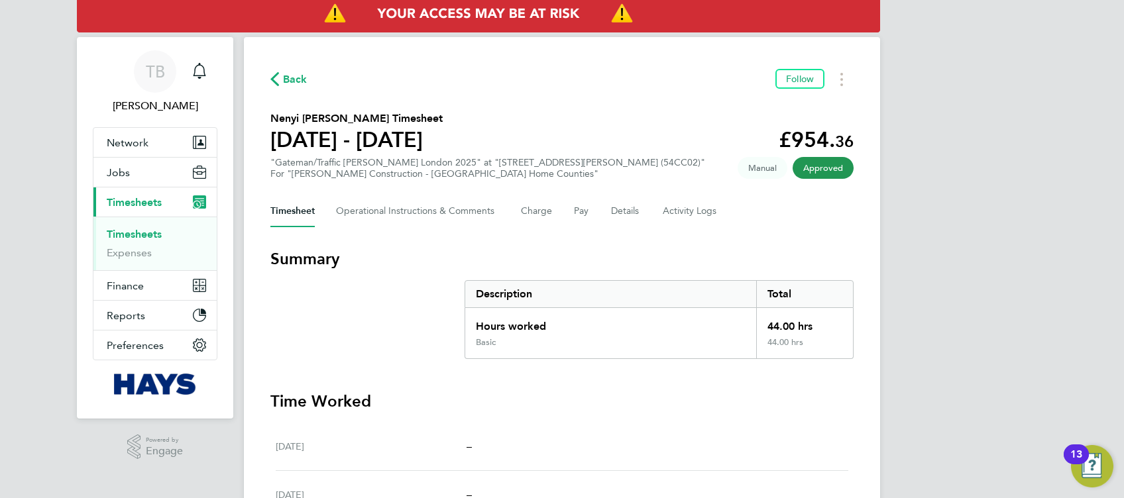
click at [272, 82] on icon "button" at bounding box center [274, 79] width 9 height 14
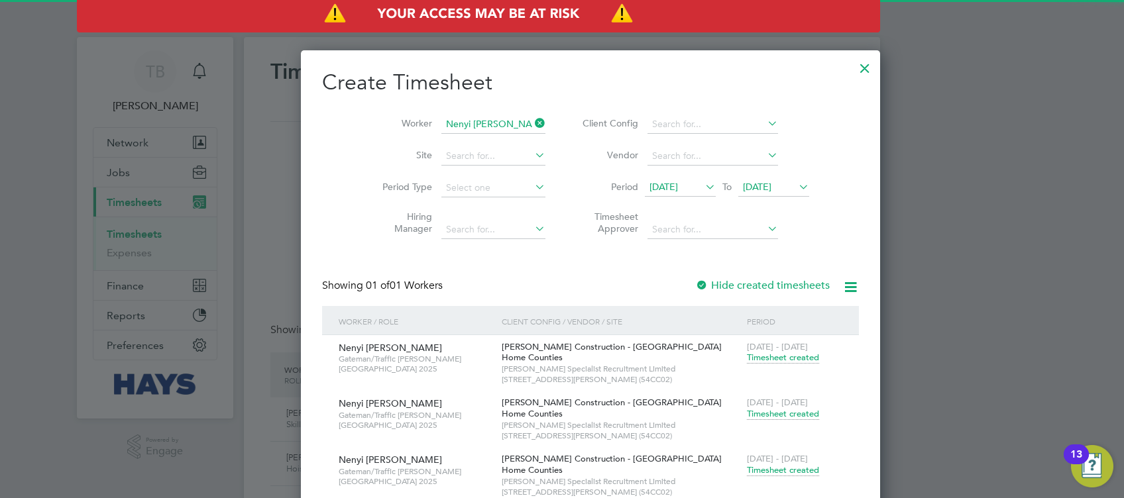
click at [532, 117] on icon at bounding box center [532, 123] width 0 height 19
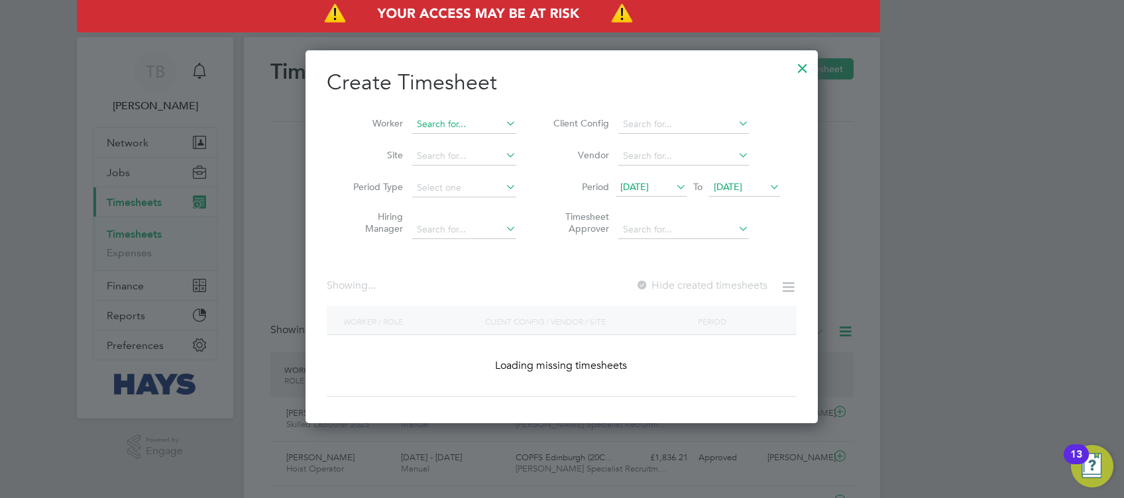
click at [475, 124] on input at bounding box center [464, 124] width 104 height 19
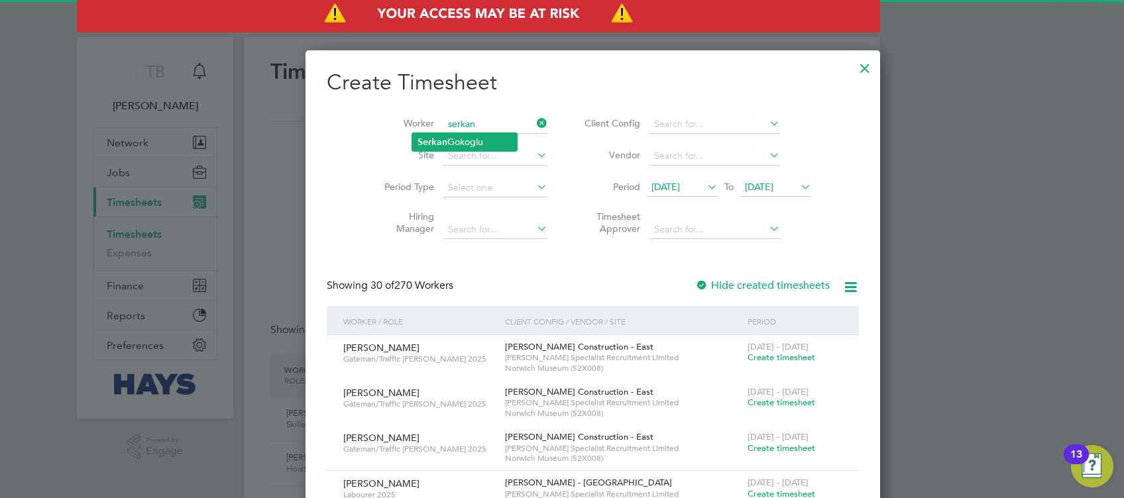
click at [467, 139] on li "[PERSON_NAME]" at bounding box center [464, 142] width 105 height 18
type input "[PERSON_NAME]"
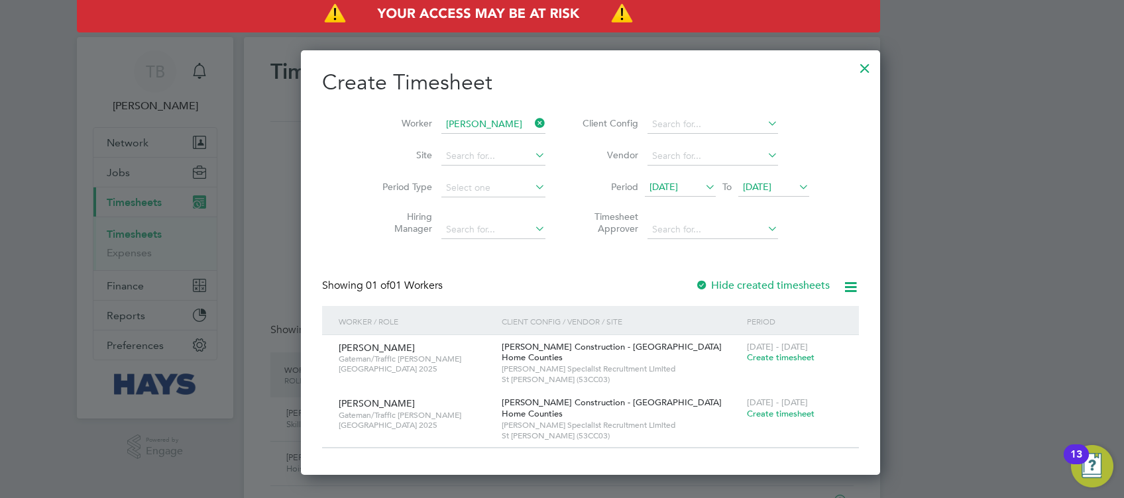
click at [695, 286] on div at bounding box center [701, 286] width 13 height 13
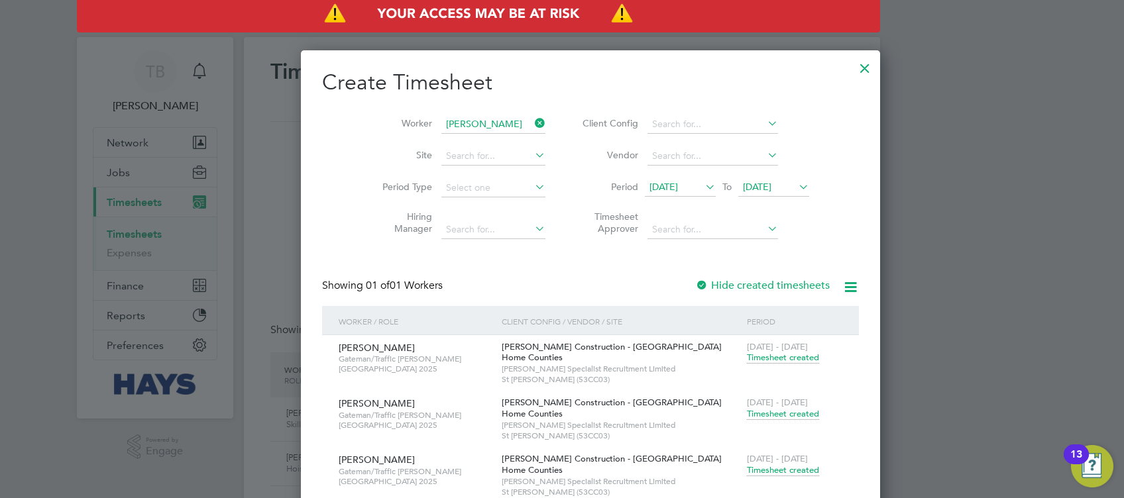
click at [747, 473] on span "Timesheet created" at bounding box center [783, 471] width 72 height 12
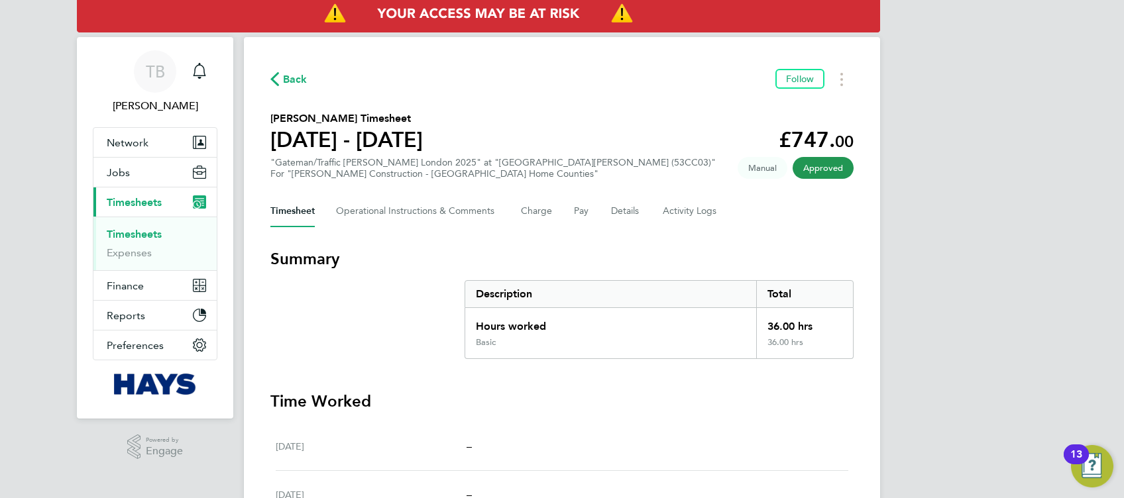
click at [284, 78] on span "Back" at bounding box center [295, 80] width 25 height 16
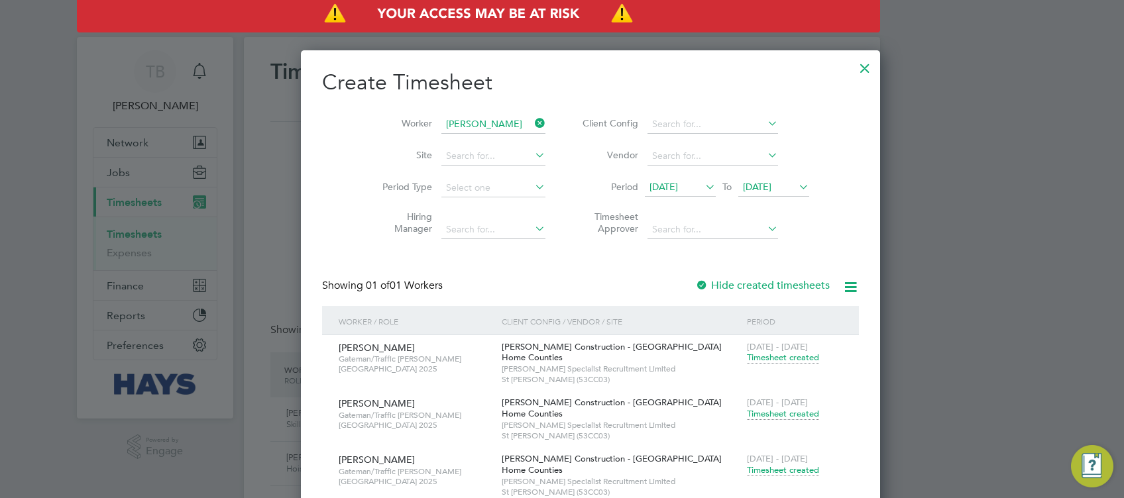
click at [532, 125] on icon at bounding box center [532, 123] width 0 height 19
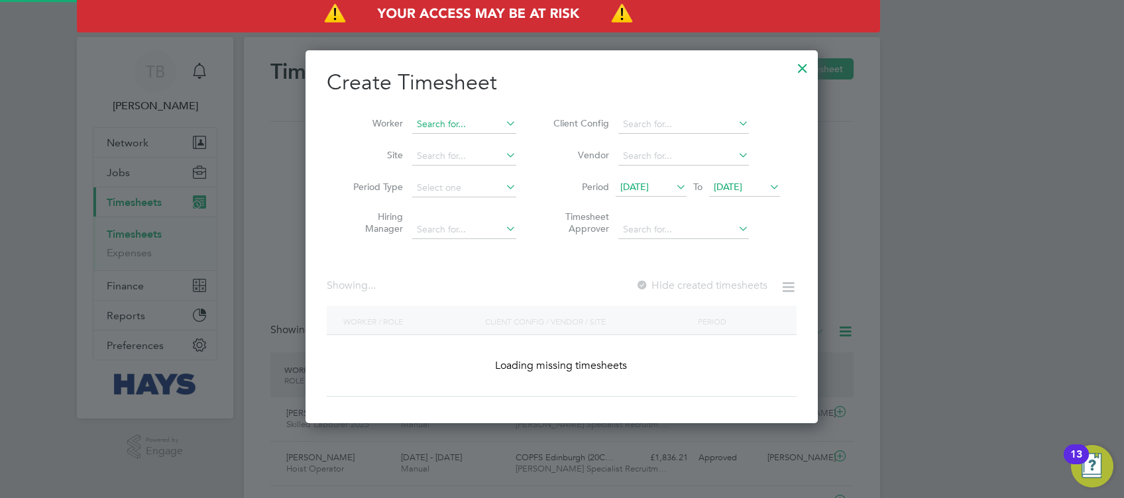
click at [469, 121] on input at bounding box center [464, 124] width 104 height 19
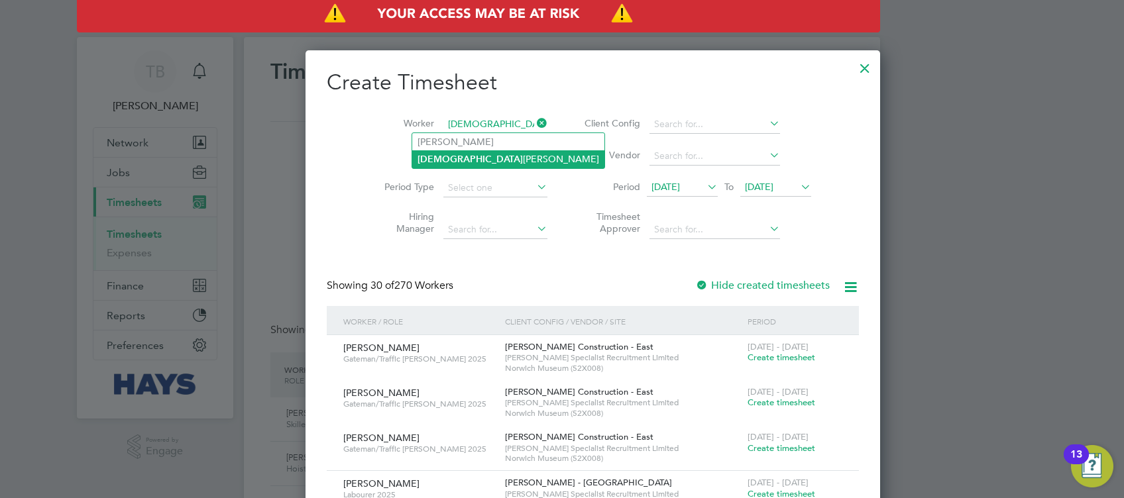
click at [487, 159] on li "[PERSON_NAME]" at bounding box center [508, 159] width 192 height 18
type input "[PERSON_NAME]"
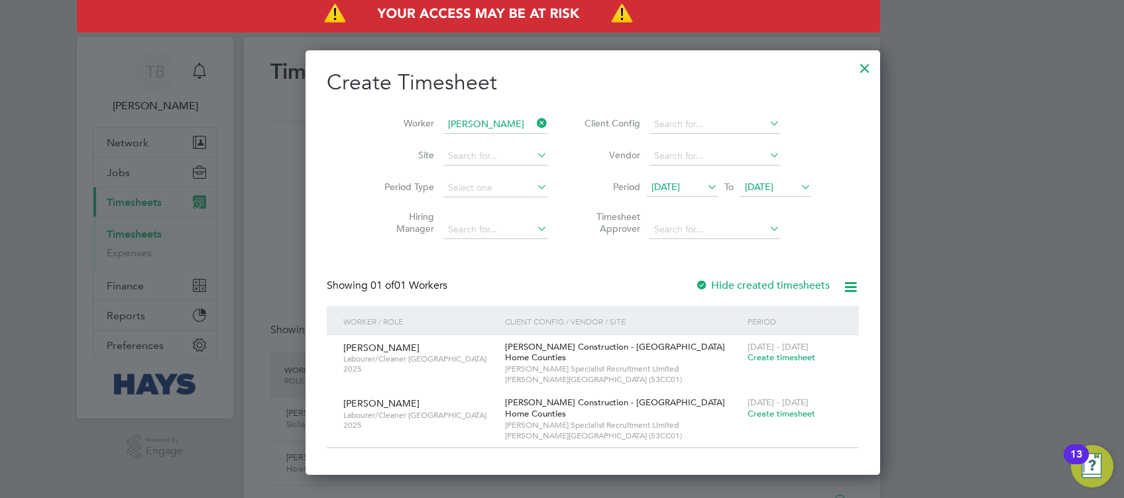
click at [695, 282] on div at bounding box center [701, 286] width 13 height 13
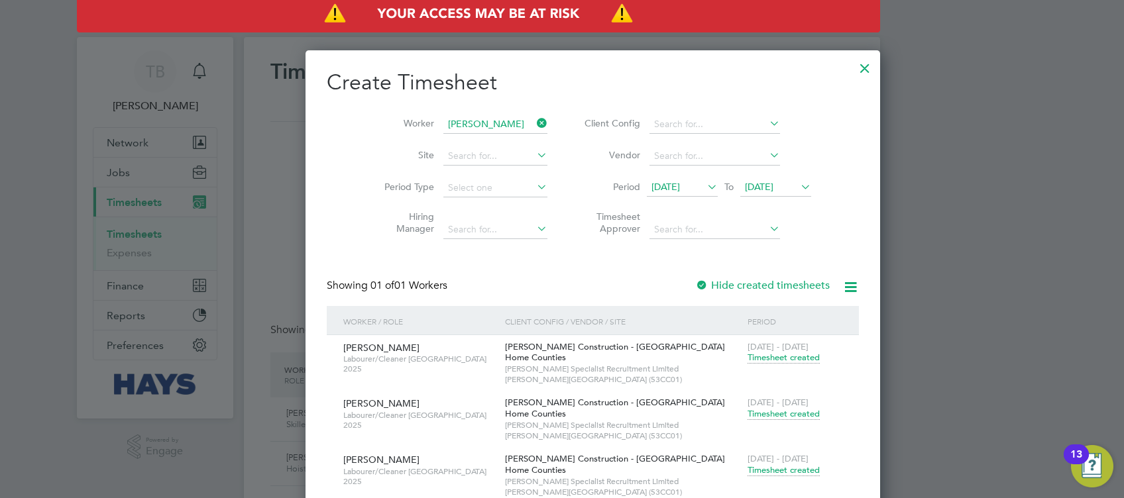
click at [748, 472] on span "Timesheet created" at bounding box center [784, 471] width 72 height 12
